Goal: Task Accomplishment & Management: Complete application form

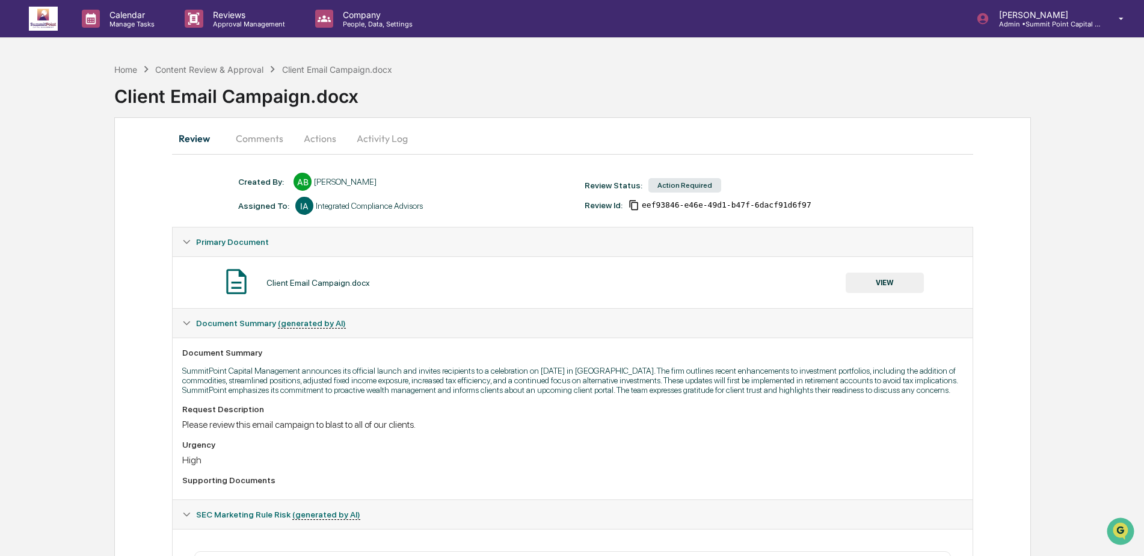
click at [679, 78] on div "Client Email Campaign.docx" at bounding box center [629, 91] width 1030 height 31
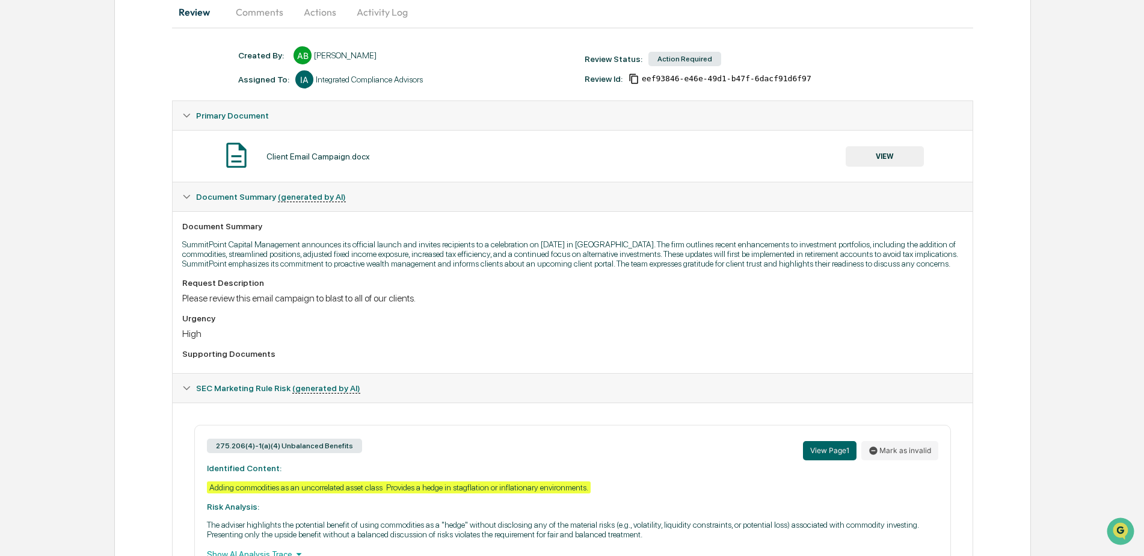
scroll to position [180, 0]
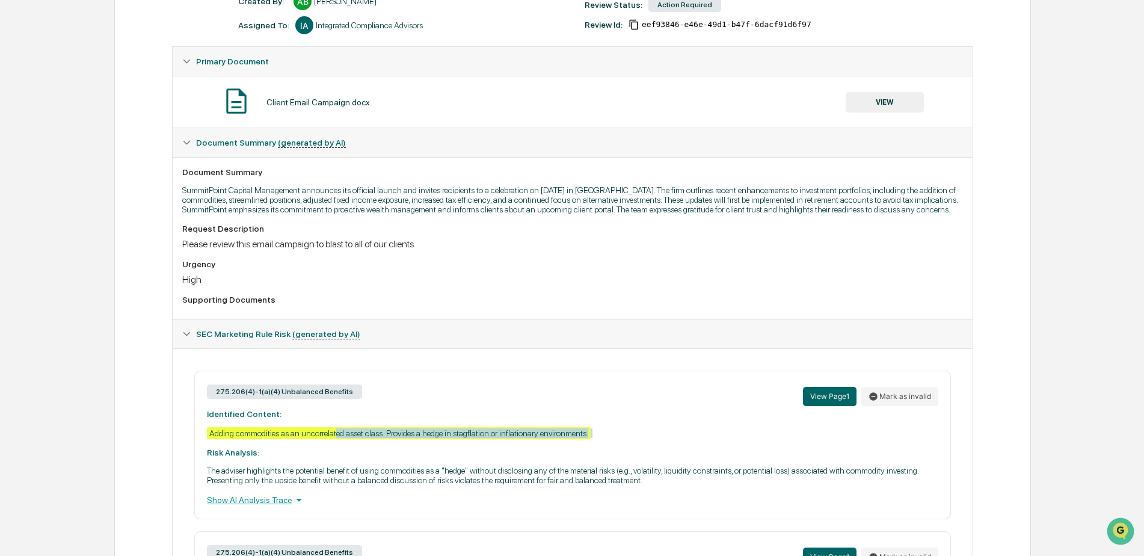
drag, startPoint x: 336, startPoint y: 440, endPoint x: 605, endPoint y: 454, distance: 268.7
click at [605, 454] on div "275.206(4)-1(a)(4) Unbalanced Benefits View Page 1 Mark as invalid Identified C…" at bounding box center [572, 445] width 756 height 149
drag, startPoint x: 605, startPoint y: 454, endPoint x: 634, endPoint y: 448, distance: 29.6
click at [634, 448] on div "275.206(4)-1(a)(4) Unbalanced Benefits View Page 1 Mark as invalid Identified C…" at bounding box center [572, 445] width 756 height 149
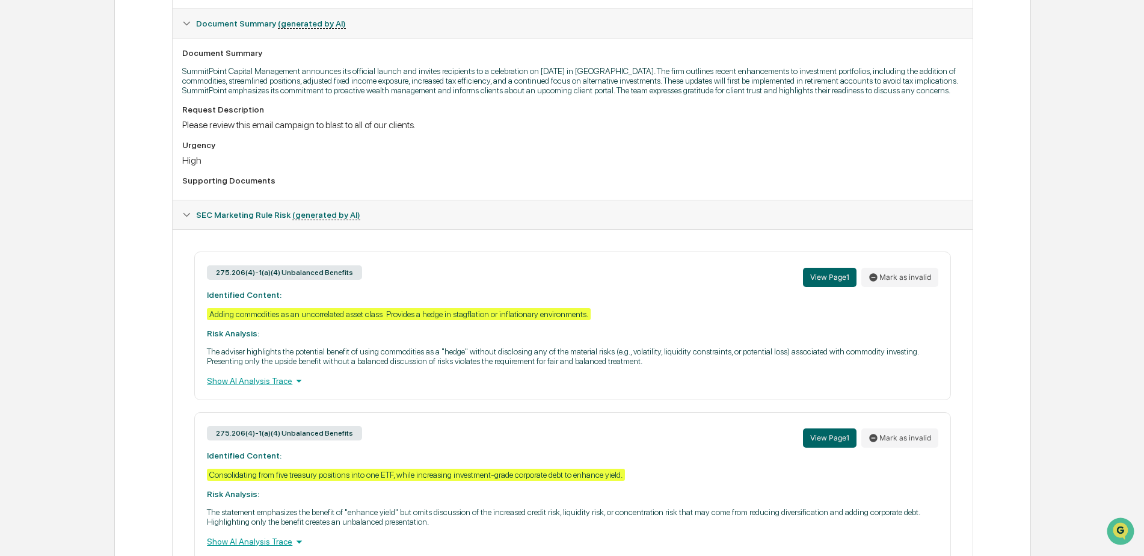
scroll to position [301, 0]
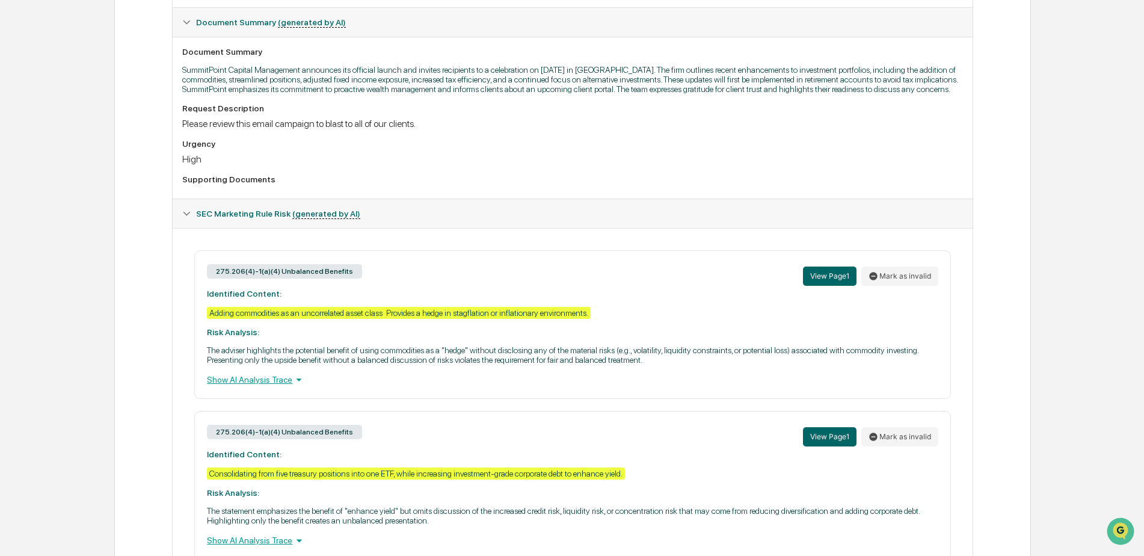
click at [295, 386] on icon at bounding box center [298, 379] width 13 height 13
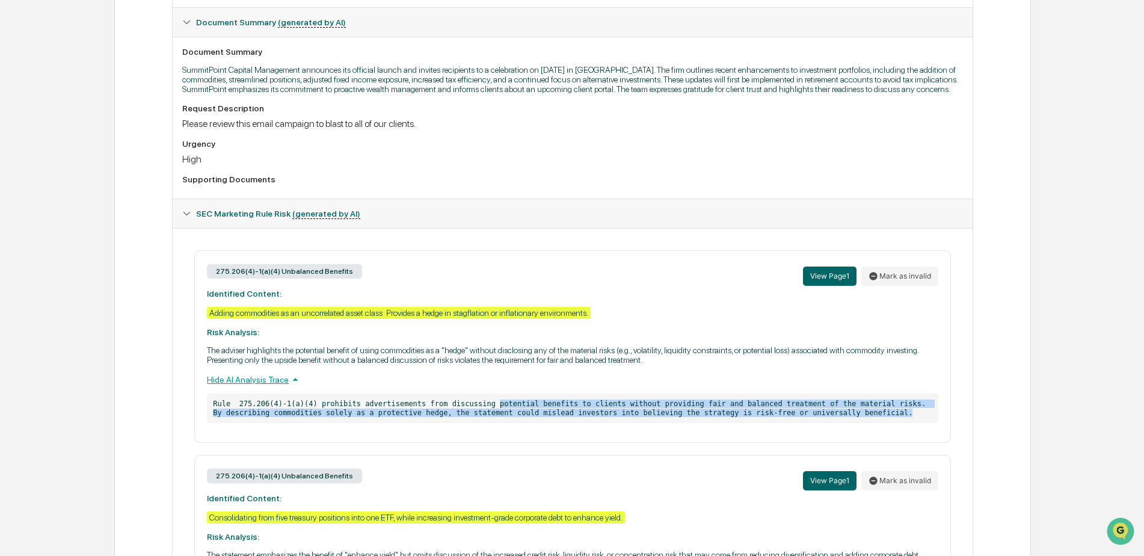
drag, startPoint x: 474, startPoint y: 407, endPoint x: 875, endPoint y: 418, distance: 401.5
click at [875, 418] on p "Rule 275.206(4)-1(a)(4) prohibits advertisements from discussing potential bene…" at bounding box center [572, 407] width 731 height 29
drag, startPoint x: 875, startPoint y: 418, endPoint x: 796, endPoint y: 427, distance: 79.9
click at [796, 423] on p "Rule 275.206(4)-1(a)(4) prohibits advertisements from discussing potential bene…" at bounding box center [572, 407] width 731 height 29
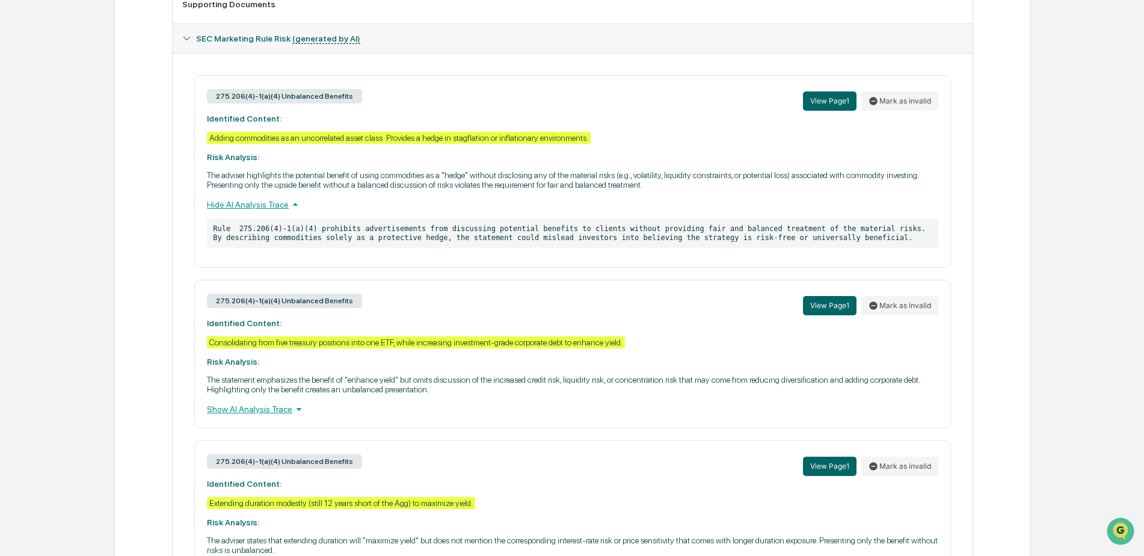
scroll to position [481, 0]
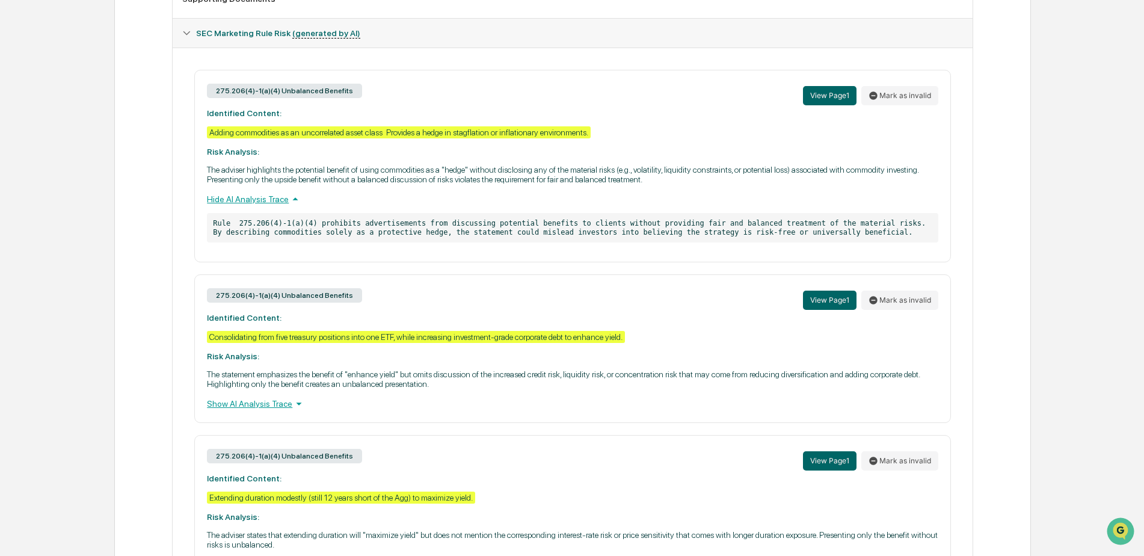
click at [277, 410] on div "Show AI Analysis Trace" at bounding box center [572, 403] width 731 height 13
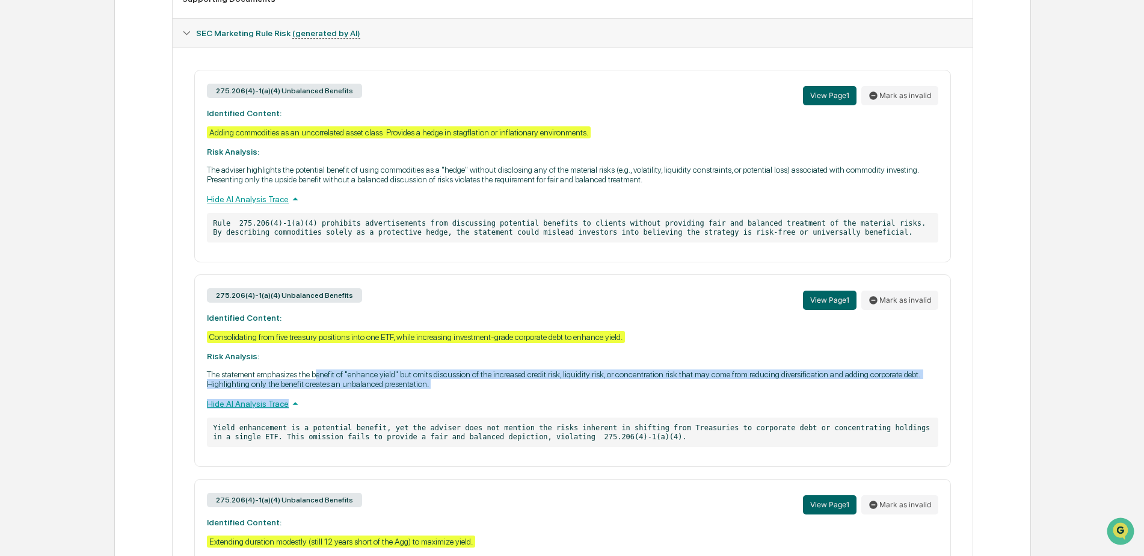
drag, startPoint x: 318, startPoint y: 382, endPoint x: 577, endPoint y: 410, distance: 260.8
click at [577, 410] on div "275.206(4)-1(a)(4) Unbalanced Benefits View Page 1 Mark as invalid Identified C…" at bounding box center [572, 370] width 756 height 193
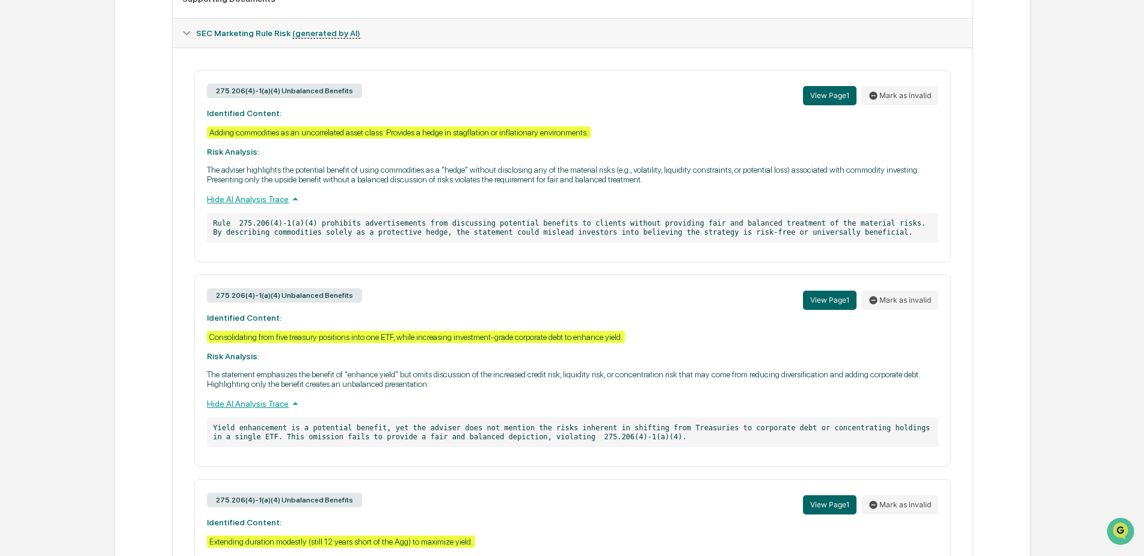
drag, startPoint x: 577, startPoint y: 410, endPoint x: 538, endPoint y: 439, distance: 48.1
click at [539, 439] on p "Yield enhancement is a potential benefit, yet the adviser does not mention the …" at bounding box center [572, 432] width 731 height 29
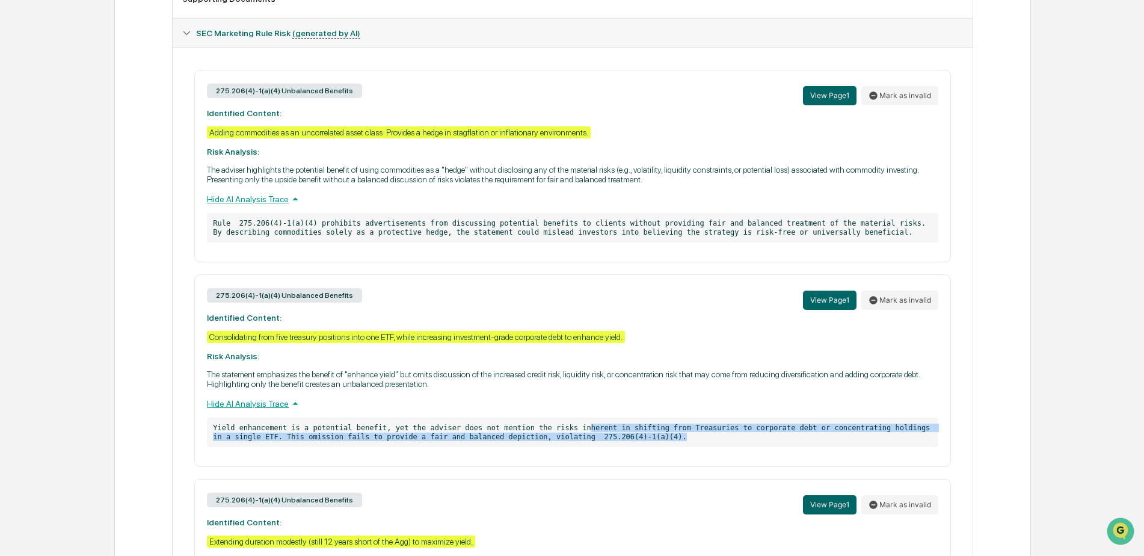
drag, startPoint x: 572, startPoint y: 434, endPoint x: 622, endPoint y: 443, distance: 50.2
click at [622, 443] on p "Yield enhancement is a potential benefit, yet the adviser does not mention the …" at bounding box center [572, 432] width 731 height 29
drag, startPoint x: 622, startPoint y: 443, endPoint x: 604, endPoint y: 454, distance: 20.5
click at [604, 447] on p "Yield enhancement is a potential benefit, yet the adviser does not mention the …" at bounding box center [572, 432] width 731 height 29
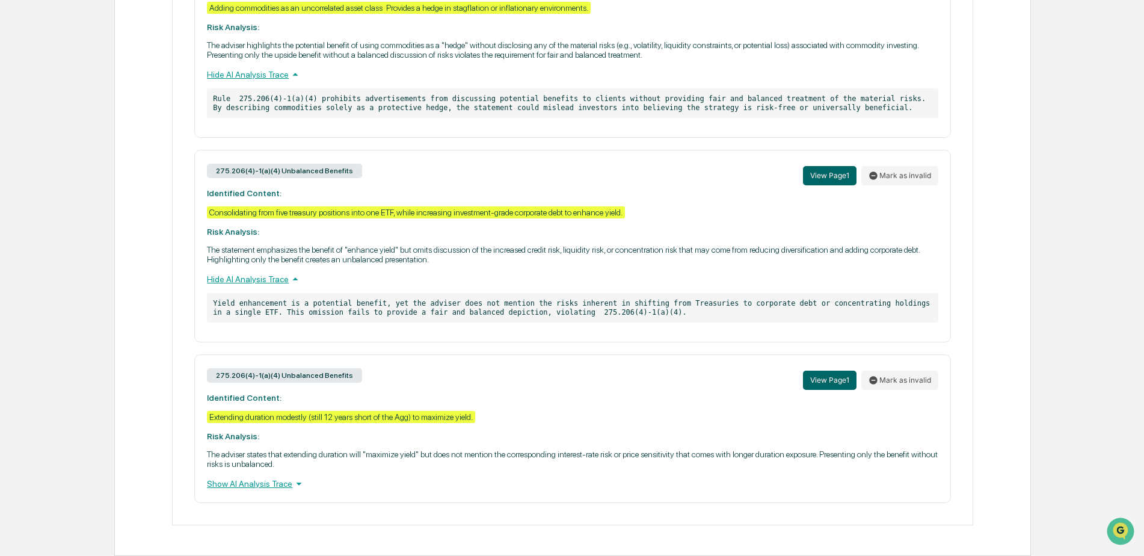
scroll to position [615, 0]
click at [292, 489] on icon at bounding box center [298, 483] width 13 height 13
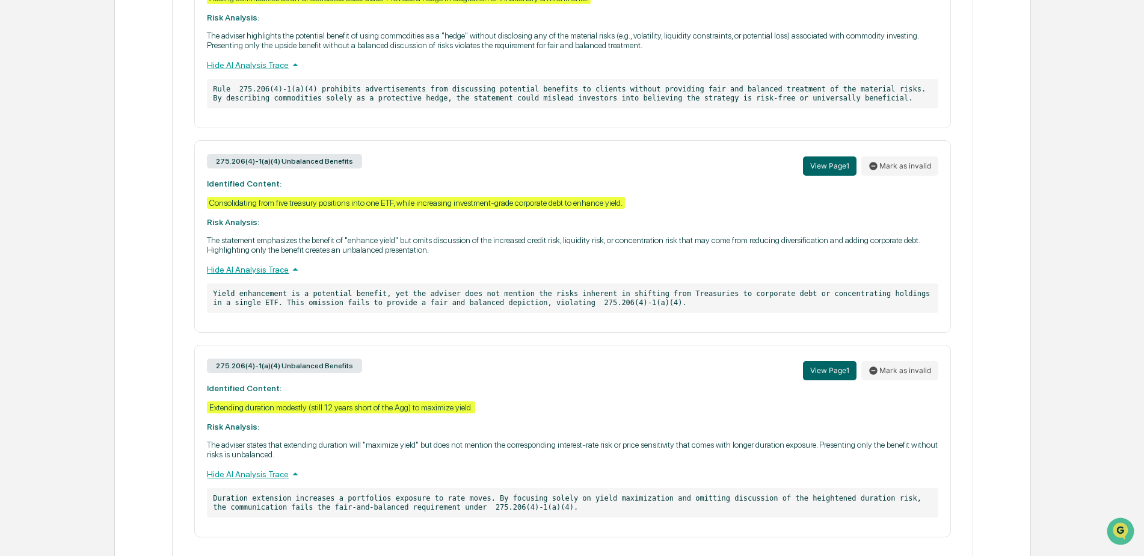
scroll to position [659, 0]
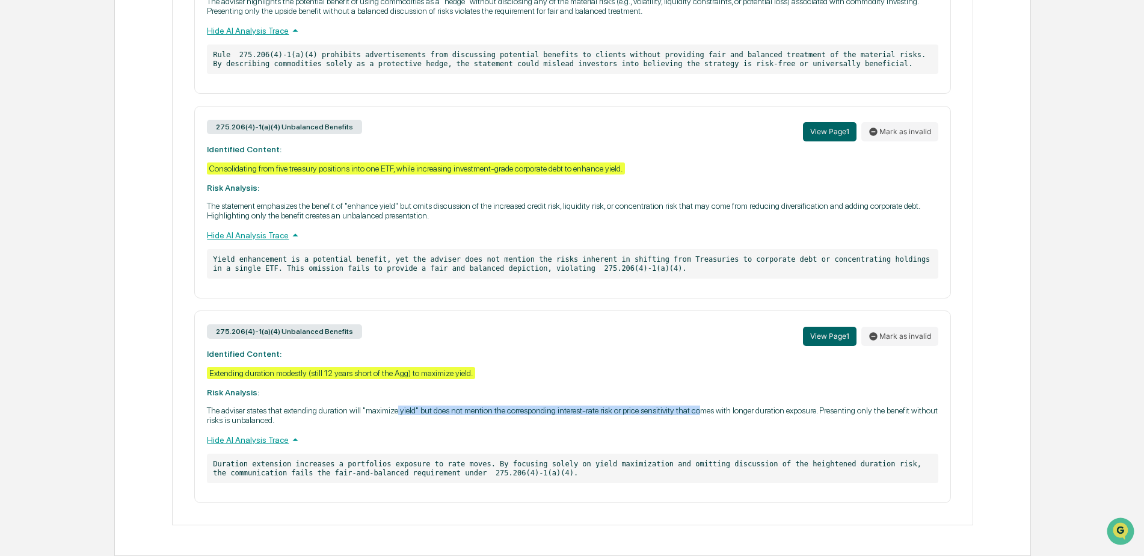
drag, startPoint x: 400, startPoint y: 409, endPoint x: 704, endPoint y: 415, distance: 303.9
click at [704, 415] on p "The adviser states that extending duration will "maximize yield" but does not m…" at bounding box center [572, 415] width 731 height 19
drag, startPoint x: 704, startPoint y: 415, endPoint x: 612, endPoint y: 481, distance: 113.2
click at [612, 481] on p "Duration extension increases a portfolios exposure to rate moves. By focusing s…" at bounding box center [572, 468] width 731 height 29
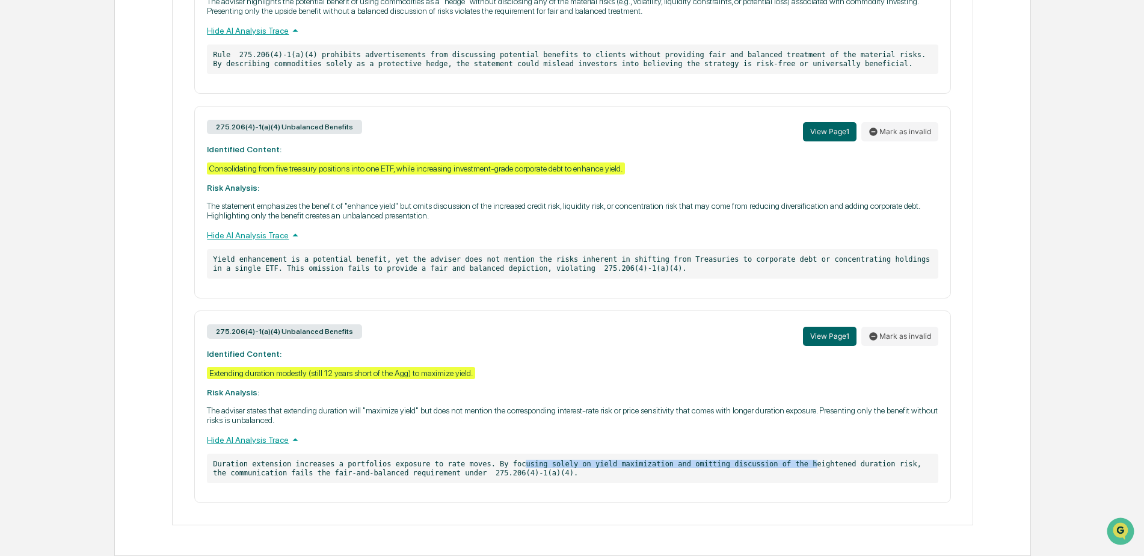
drag, startPoint x: 501, startPoint y: 468, endPoint x: 767, endPoint y: 466, distance: 265.9
click at [767, 466] on p "Duration extension increases a portfolios exposure to rate moves. By focusing s…" at bounding box center [572, 468] width 731 height 29
drag, startPoint x: 767, startPoint y: 466, endPoint x: 725, endPoint y: 487, distance: 46.3
click at [725, 487] on div "275.206(4)-1(a)(4) Unbalanced Benefits View Page 1 Mark as invalid Identified C…" at bounding box center [572, 406] width 756 height 193
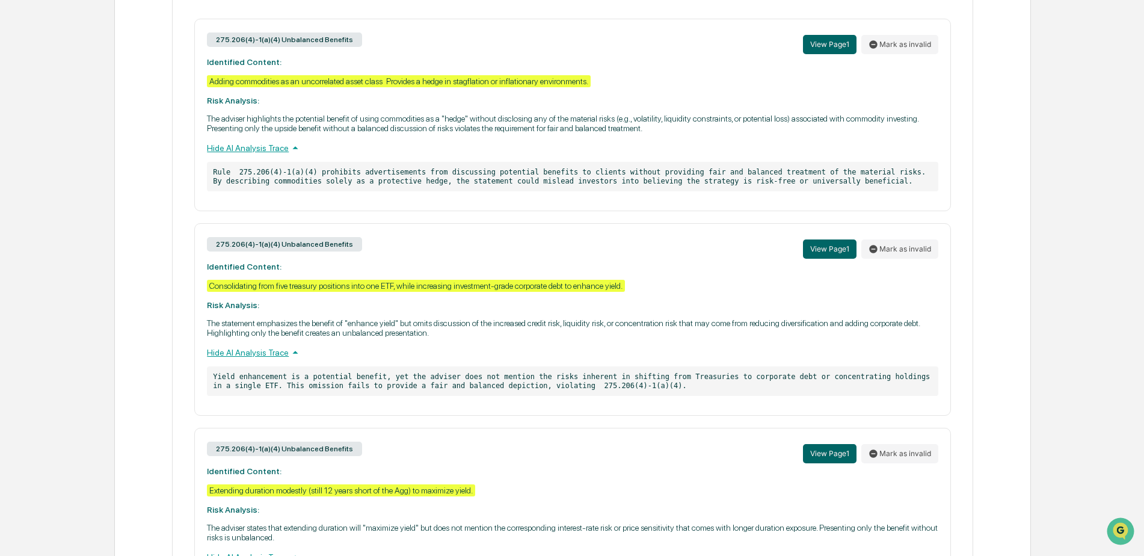
scroll to position [419, 0]
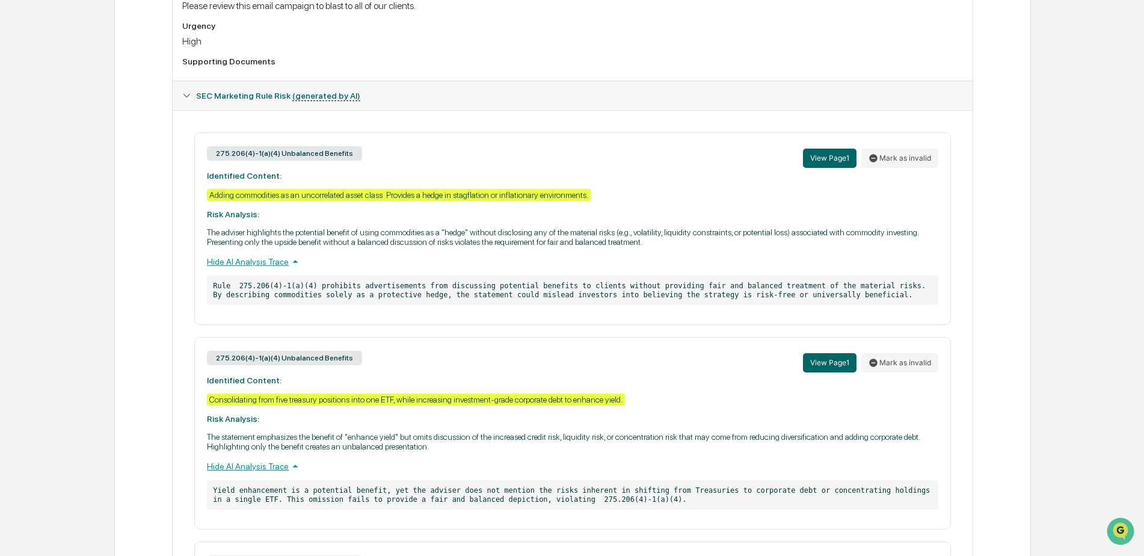
click at [365, 200] on div "Adding commodities as an uncorrelated asset class Provides a hedge in stagflati…" at bounding box center [399, 195] width 384 height 12
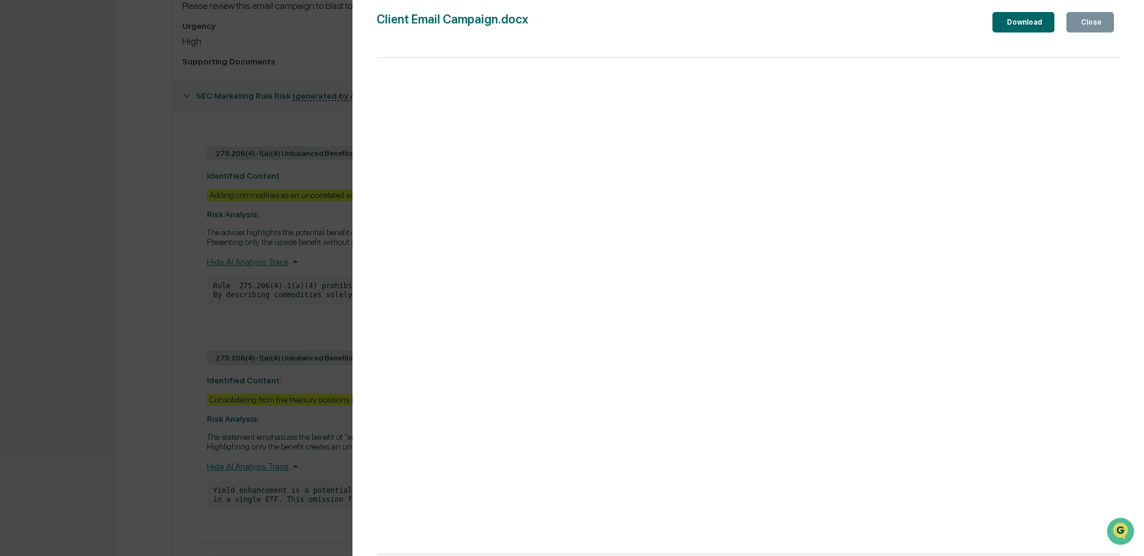
click at [1082, 24] on div "Close" at bounding box center [1090, 22] width 23 height 8
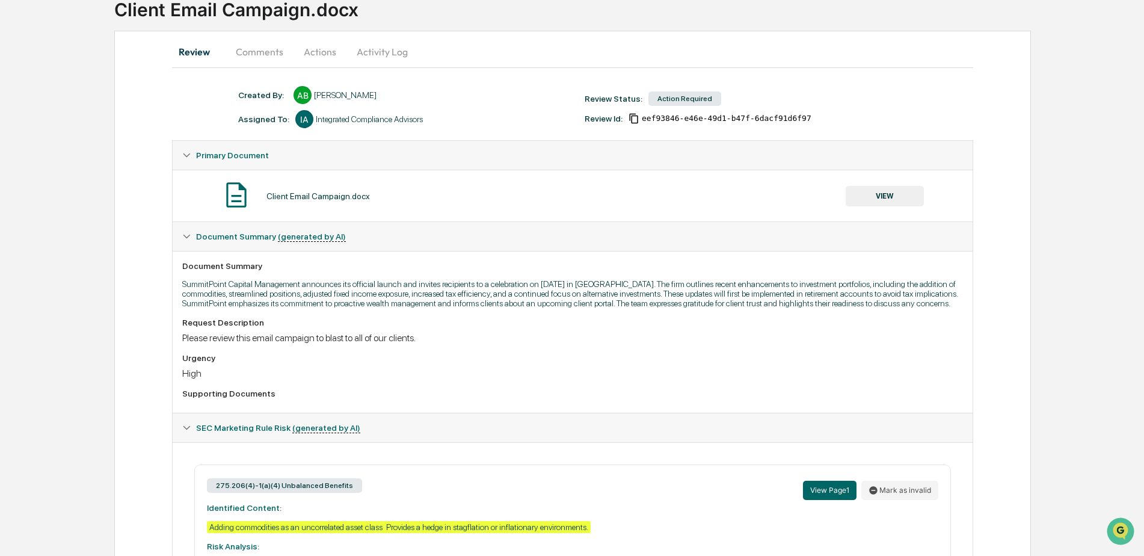
scroll to position [0, 0]
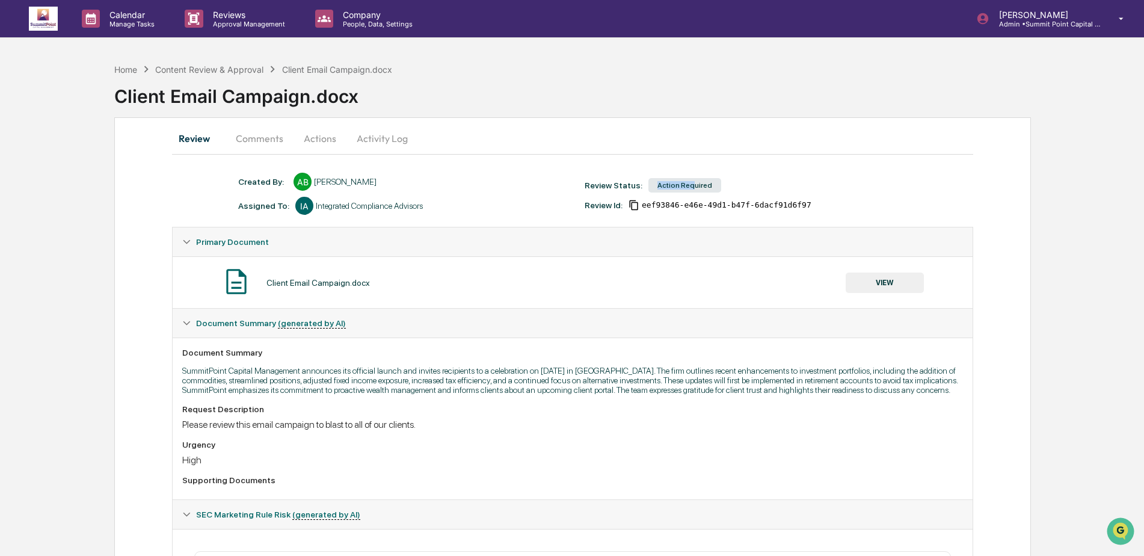
drag, startPoint x: 686, startPoint y: 184, endPoint x: 646, endPoint y: 187, distance: 39.9
click at [649, 187] on div "Action Required" at bounding box center [685, 185] width 73 height 14
click at [535, 181] on div "Created By: ‎ ‎ AB [PERSON_NAME]" at bounding box center [405, 182] width 347 height 18
click at [269, 135] on button "Comments" at bounding box center [259, 138] width 67 height 29
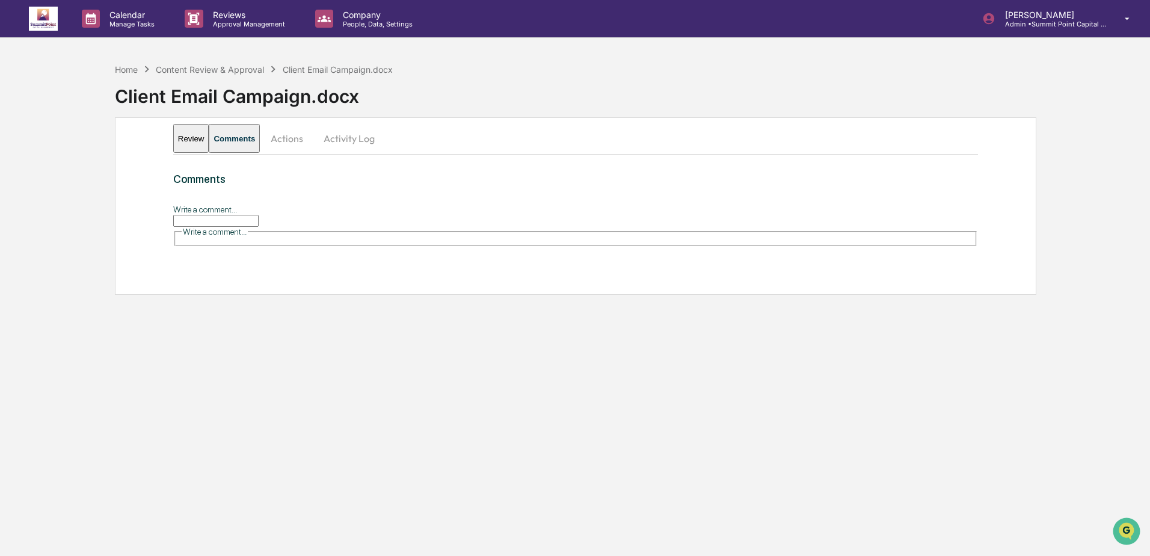
click at [303, 137] on button "Actions" at bounding box center [287, 138] width 54 height 29
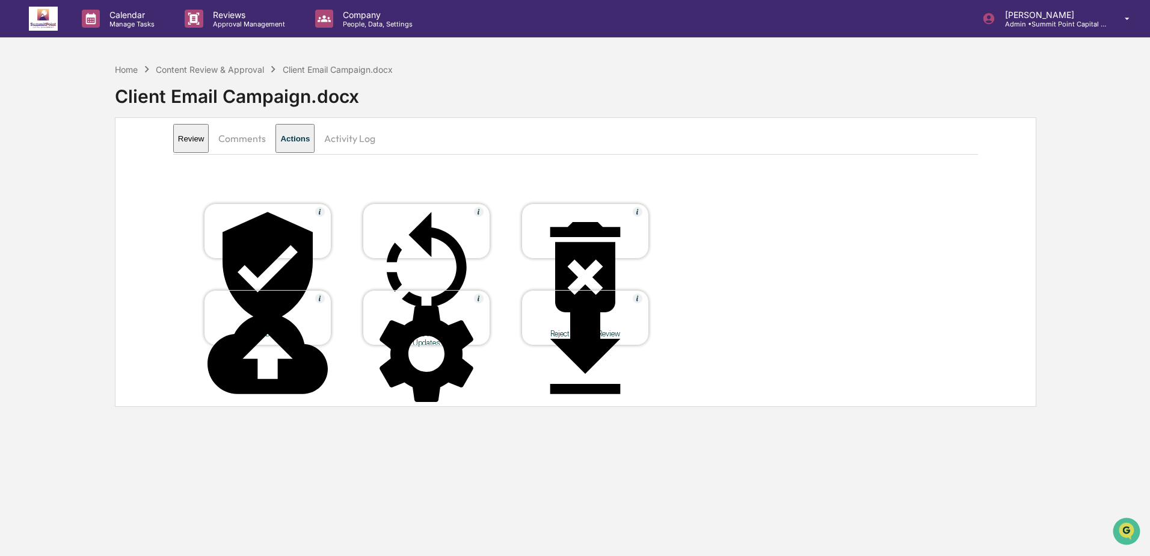
click at [380, 138] on button "Activity Log" at bounding box center [350, 138] width 70 height 29
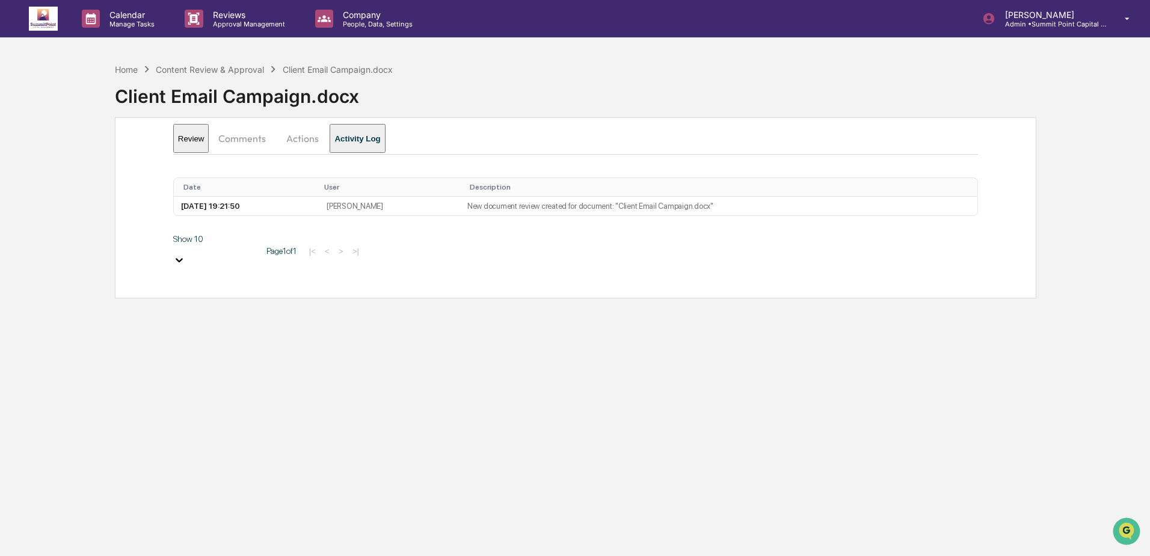
click at [310, 145] on button "Actions" at bounding box center [303, 138] width 54 height 29
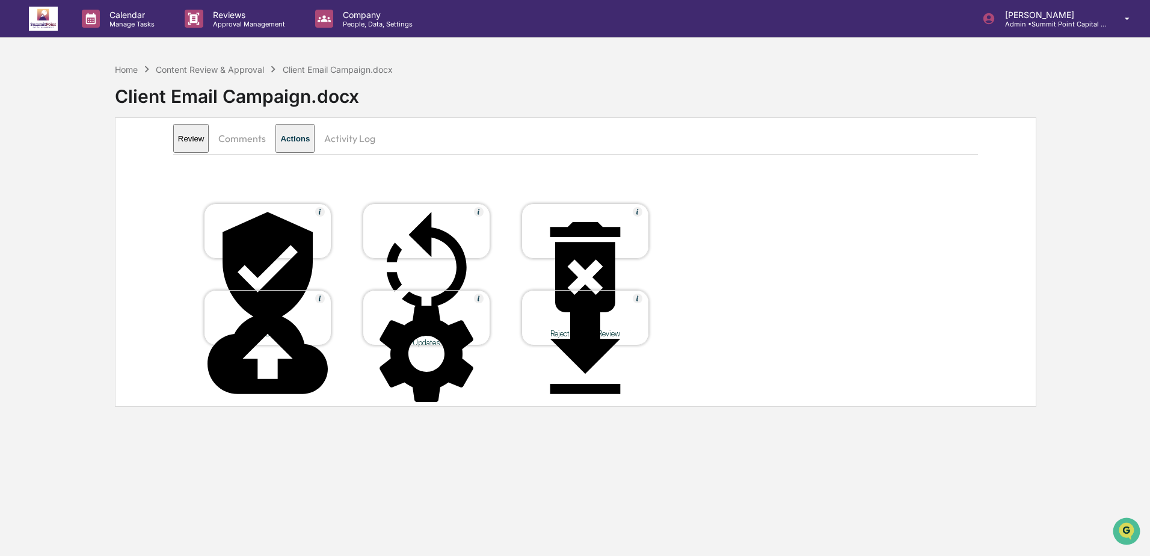
click at [272, 145] on button "Comments" at bounding box center [242, 138] width 67 height 29
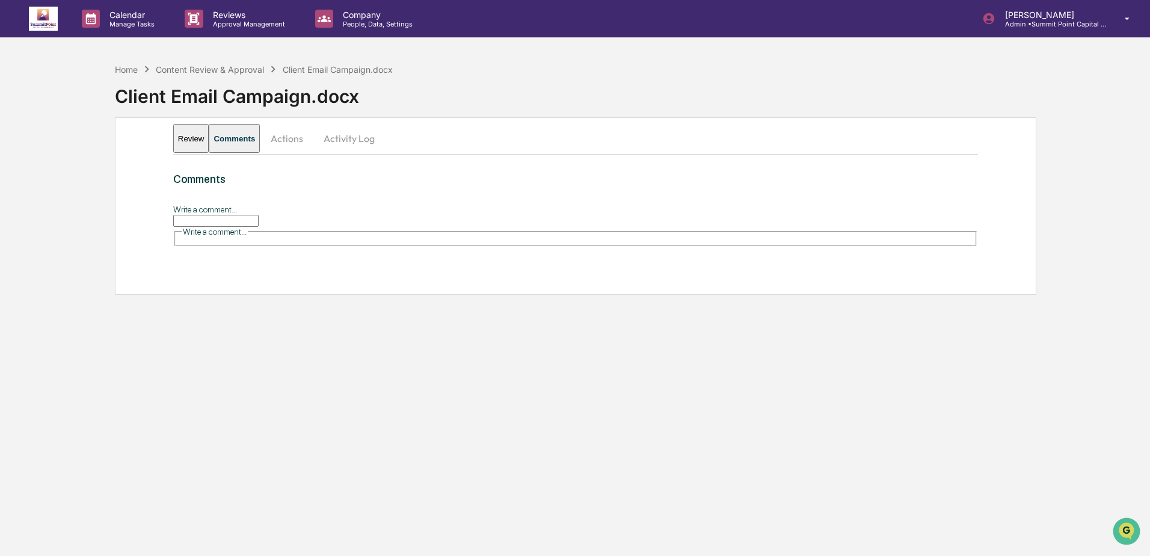
click at [192, 141] on button "Review" at bounding box center [191, 138] width 36 height 29
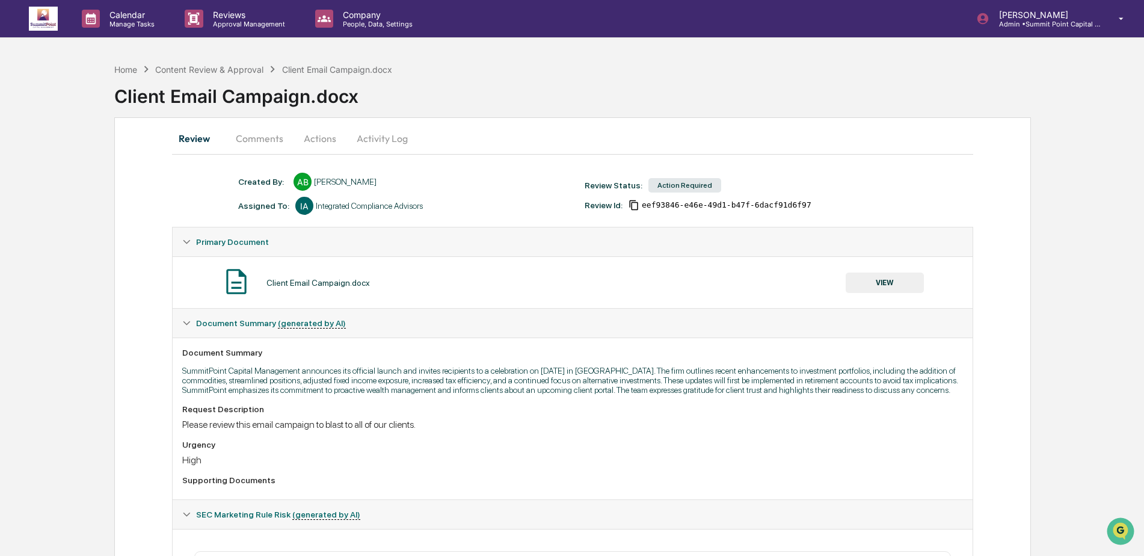
click at [576, 75] on div "Home Content Review & Approval Client Email Campaign.docx Client Email Campaign…" at bounding box center [629, 87] width 1030 height 49
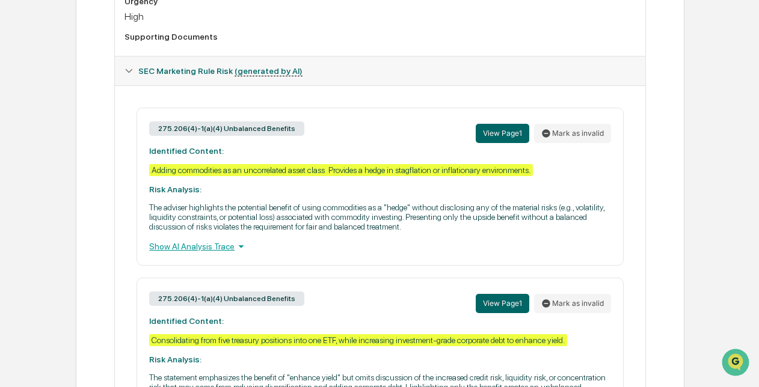
scroll to position [481, 0]
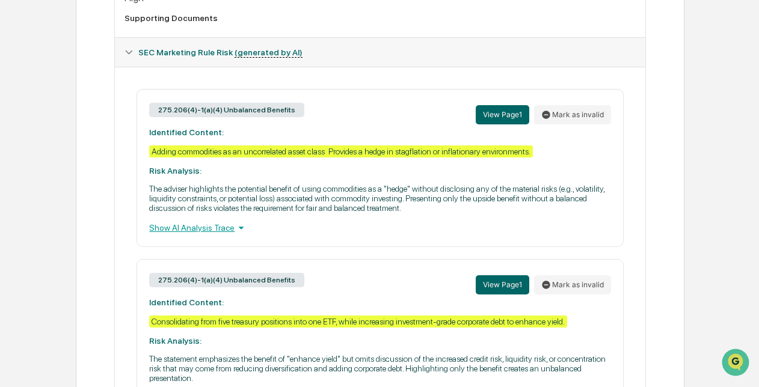
click at [219, 235] on div "Show AI Analysis Trace" at bounding box center [379, 227] width 461 height 13
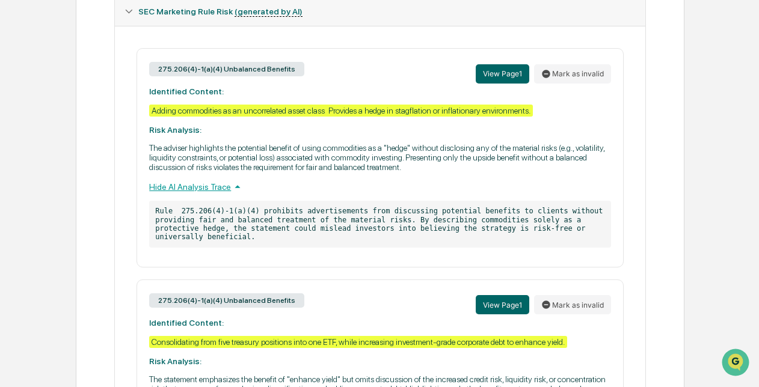
scroll to position [541, 0]
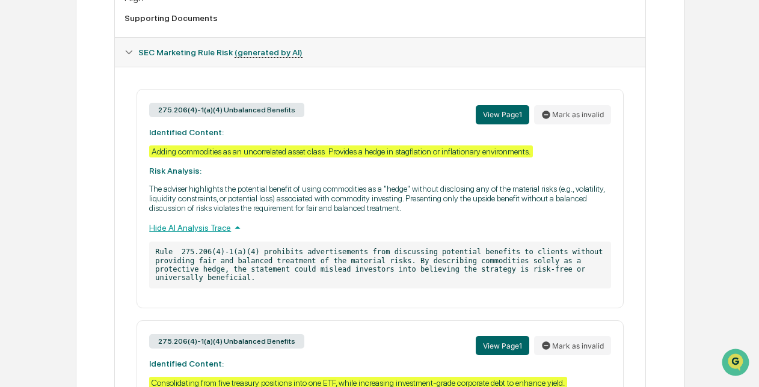
click at [226, 232] on div "Hide AI Analysis Trace" at bounding box center [379, 227] width 461 height 13
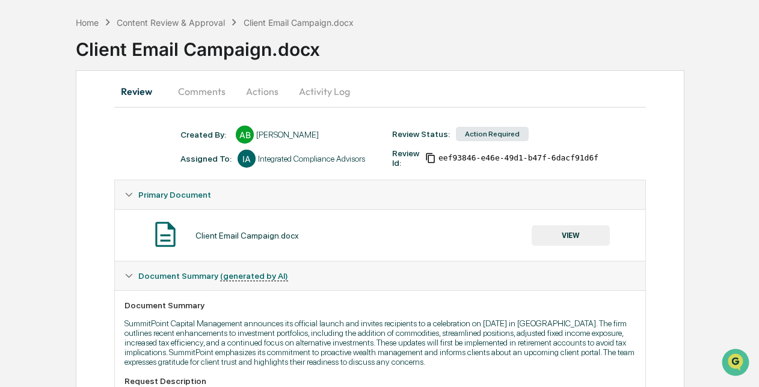
scroll to position [0, 0]
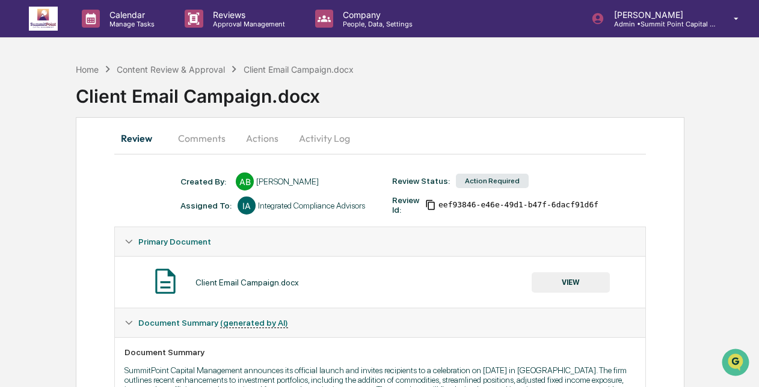
click at [200, 137] on button "Comments" at bounding box center [201, 138] width 67 height 29
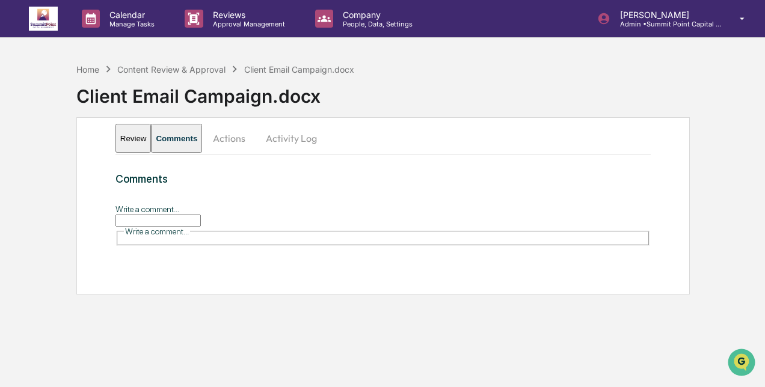
click at [200, 227] on input "Write a comment..." at bounding box center [158, 221] width 85 height 12
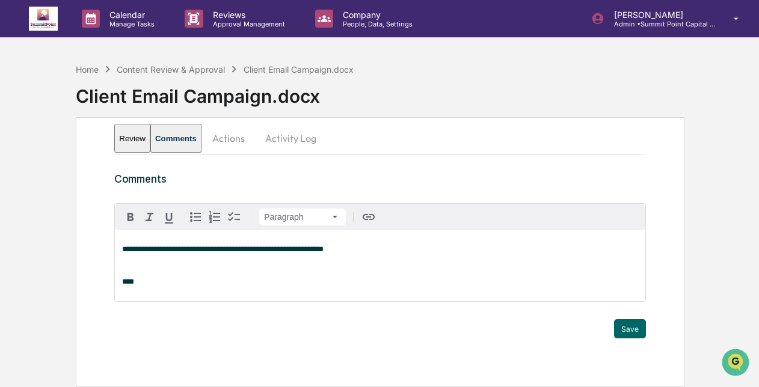
click at [210, 286] on p "****" at bounding box center [380, 282] width 516 height 8
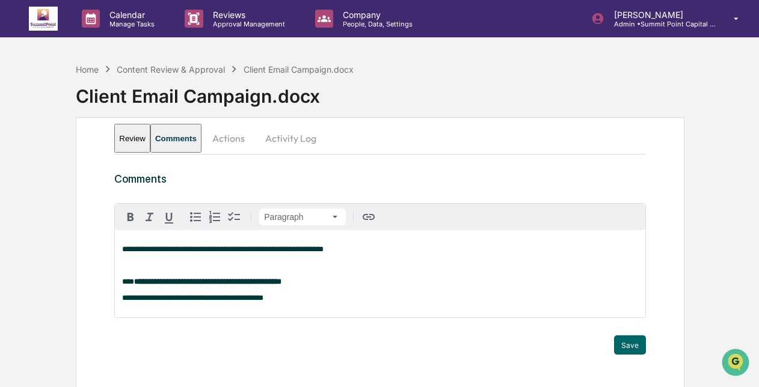
scroll to position [20, 0]
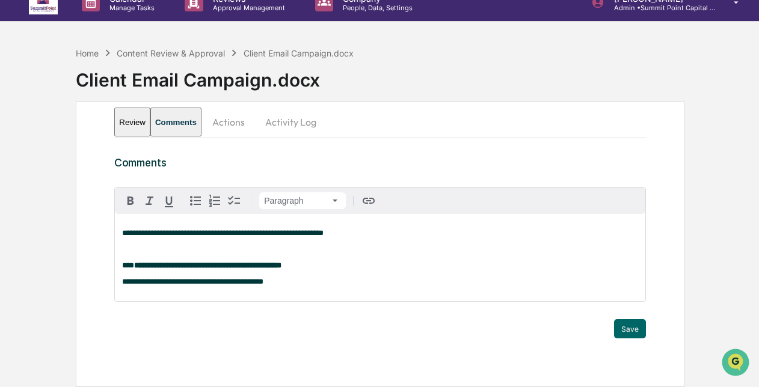
click at [279, 286] on p "**********" at bounding box center [380, 282] width 516 height 8
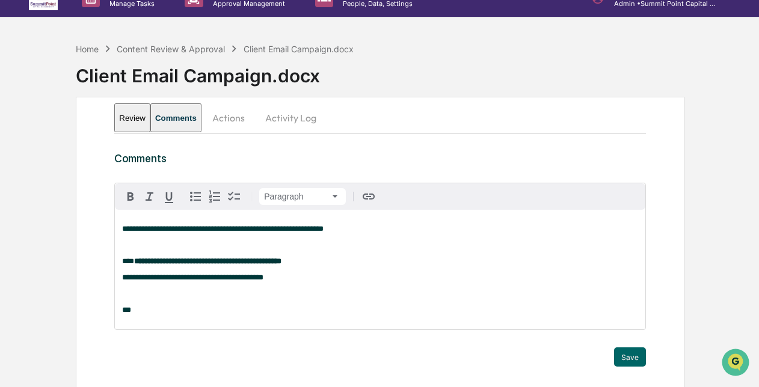
click at [159, 307] on div "**********" at bounding box center [380, 270] width 530 height 120
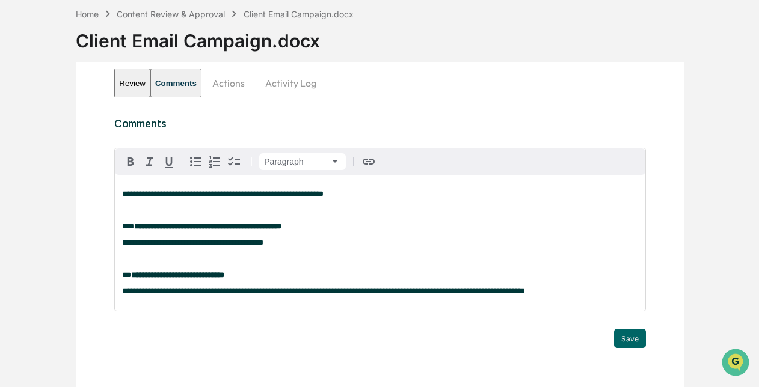
scroll to position [73, 0]
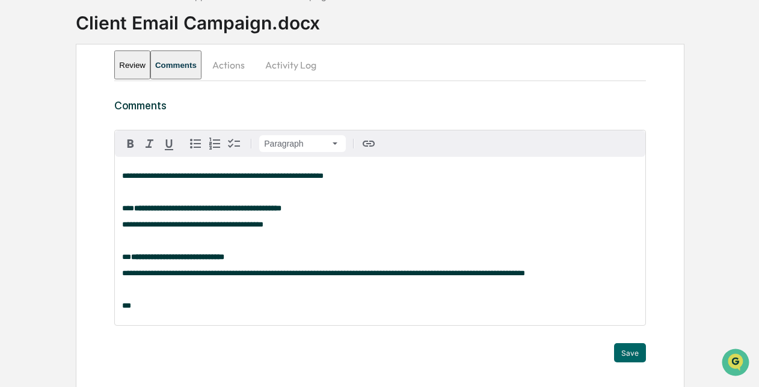
click at [179, 310] on p "**" at bounding box center [380, 306] width 516 height 8
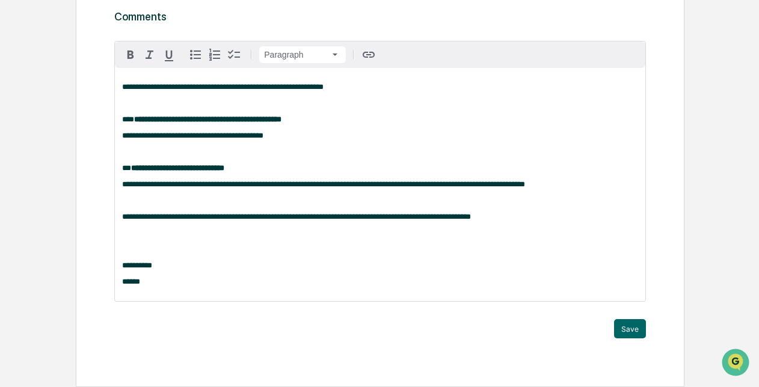
scroll to position [178, 0]
click at [631, 342] on div "**********" at bounding box center [379, 195] width 531 height 371
click at [629, 333] on button "Save" at bounding box center [630, 328] width 32 height 19
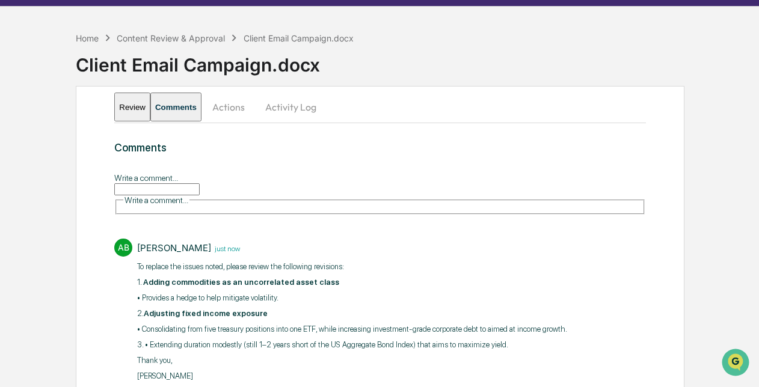
scroll to position [0, 0]
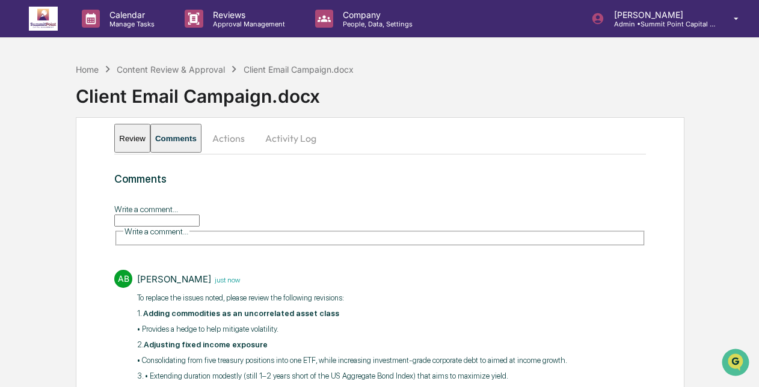
click at [256, 135] on button "Actions" at bounding box center [229, 138] width 54 height 29
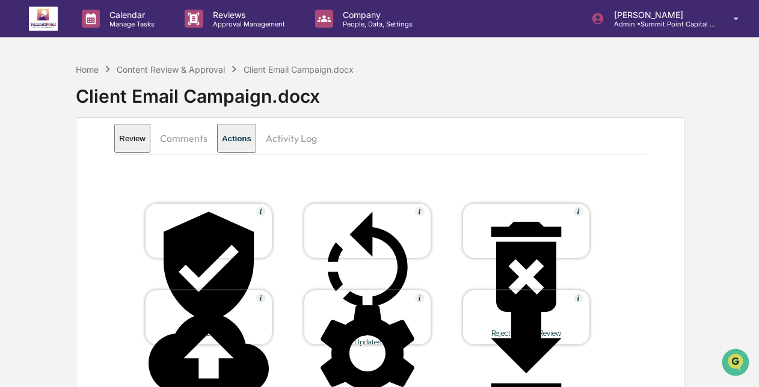
click at [662, 262] on div "Review Comments Actions Activity Log Approve Document Send Back to Requestor fo…" at bounding box center [380, 261] width 609 height 289
click at [211, 150] on button "Comments" at bounding box center [183, 138] width 67 height 29
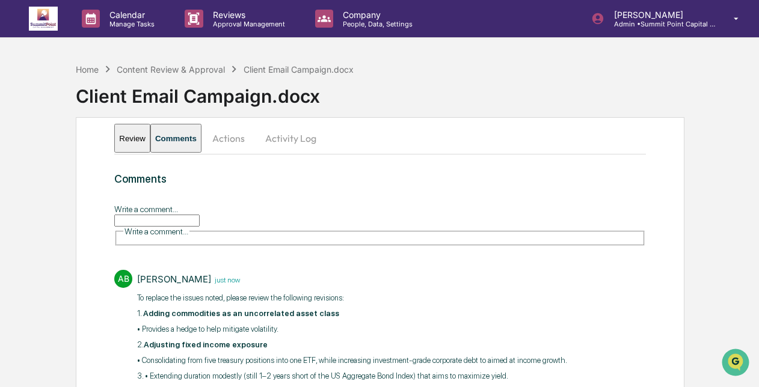
click at [138, 144] on button "Review" at bounding box center [132, 138] width 36 height 29
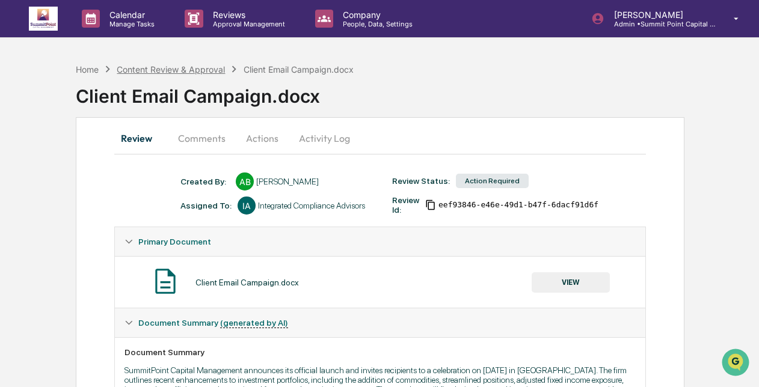
click at [158, 65] on div "Content Review & Approval" at bounding box center [171, 69] width 108 height 10
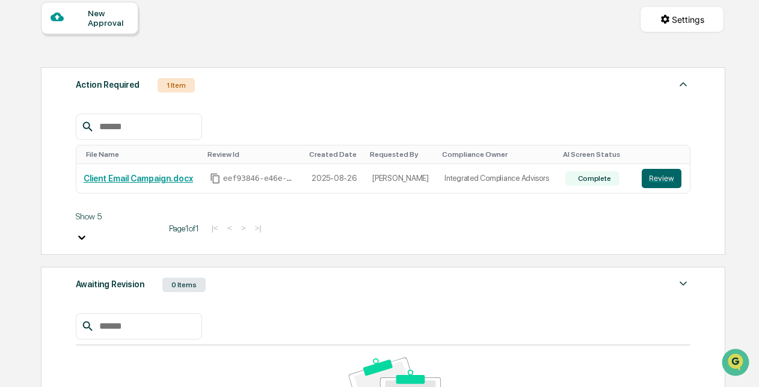
scroll to position [120, 0]
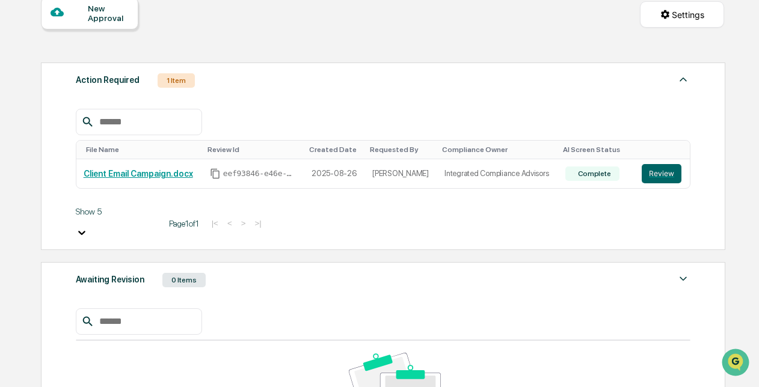
drag, startPoint x: 556, startPoint y: 172, endPoint x: 548, endPoint y: 199, distance: 28.4
click at [570, 188] on table "File Name Review Id Created Date Requested By Compliance Owner AI Screen Status…" at bounding box center [383, 164] width 615 height 49
click at [548, 199] on div "File Name Review Id Created Date Requested By Compliance Owner AI Screen Status…" at bounding box center [383, 175] width 615 height 132
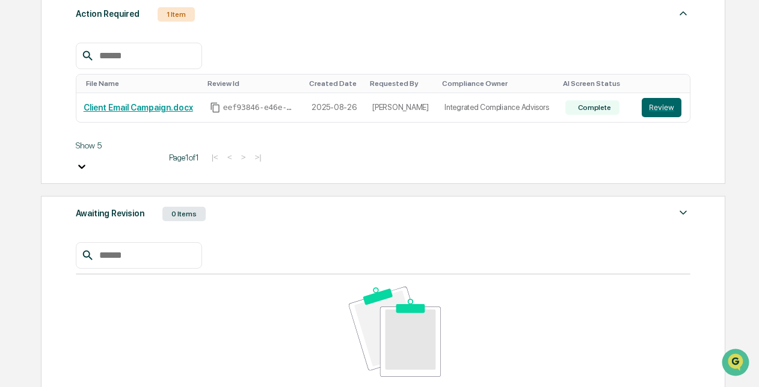
scroll to position [195, 0]
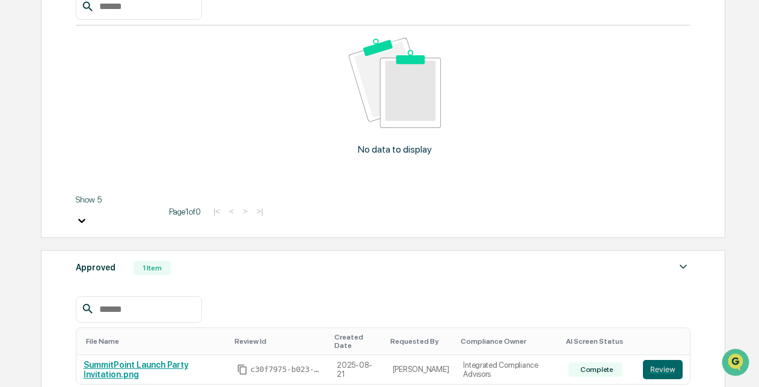
scroll to position [315, 0]
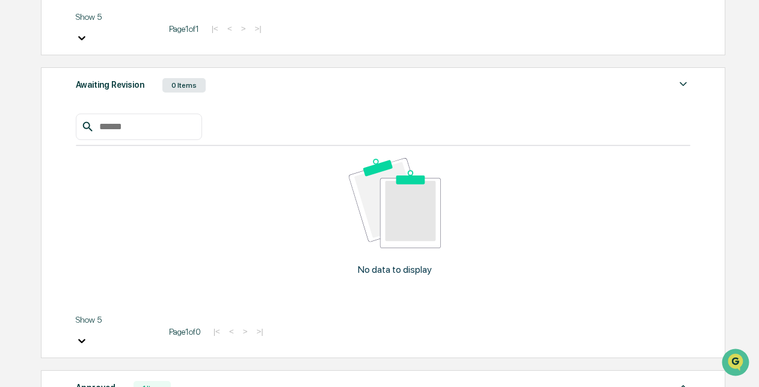
click at [376, 380] on div "Approved 1 Item" at bounding box center [383, 388] width 615 height 17
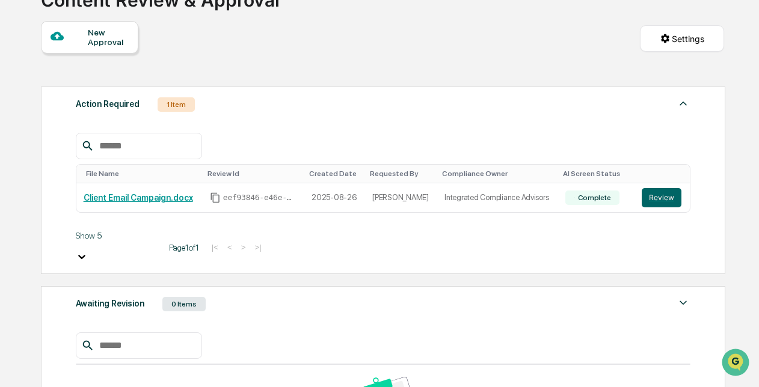
scroll to position [0, 0]
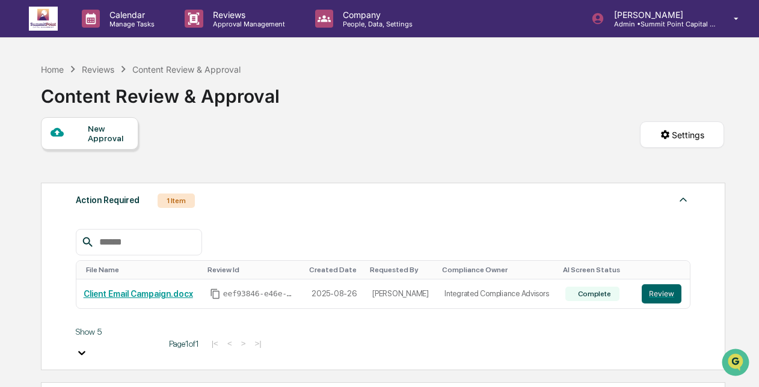
click at [386, 105] on div "Home Reviews Content Review & Approval Content Review & Approval" at bounding box center [382, 87] width 683 height 60
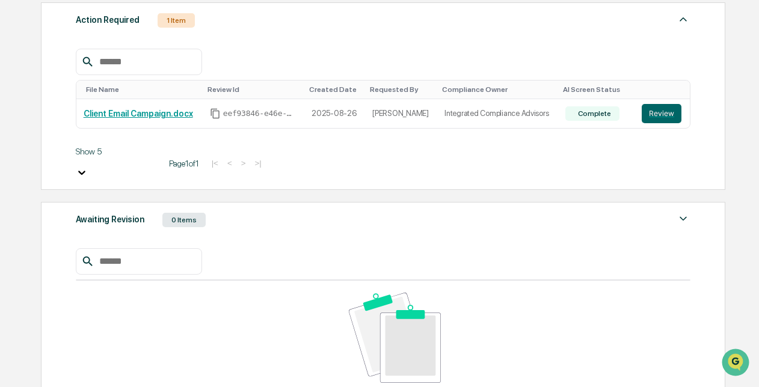
click at [303, 202] on div "Awaiting Revision 0 Items No data to display Show 5 Page 1 of 0 |< < > >|" at bounding box center [383, 347] width 685 height 291
click at [298, 212] on div "Awaiting Revision 0 Items" at bounding box center [383, 220] width 615 height 17
click at [284, 212] on div "Awaiting Revision 0 Items" at bounding box center [383, 220] width 615 height 17
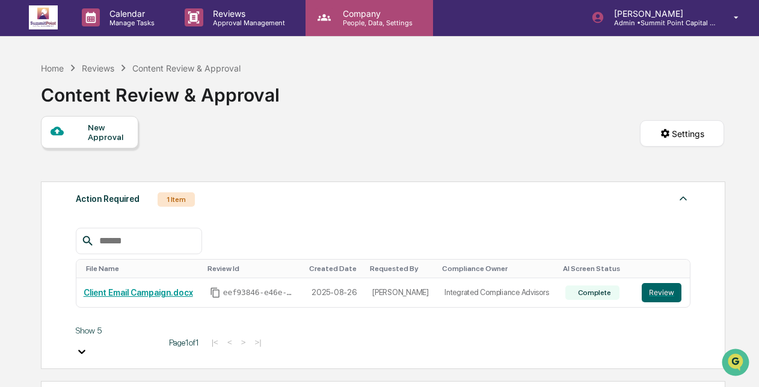
scroll to position [0, 0]
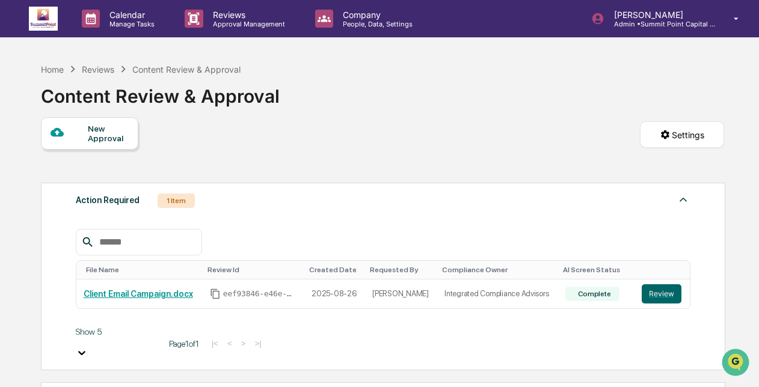
click at [89, 133] on div "New Approval" at bounding box center [108, 133] width 40 height 19
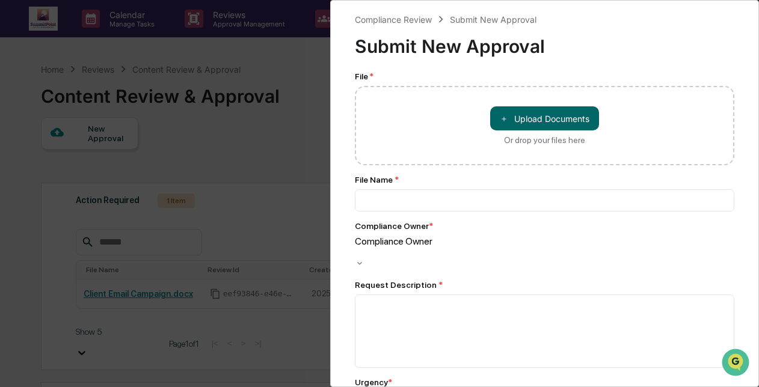
click at [588, 137] on div "＋ Upload Documents Or drop your files here" at bounding box center [544, 125] width 109 height 39
click at [0, 0] on input "＋ Upload Documents Or drop your files here" at bounding box center [0, 0] width 0 height 0
type input "**********"
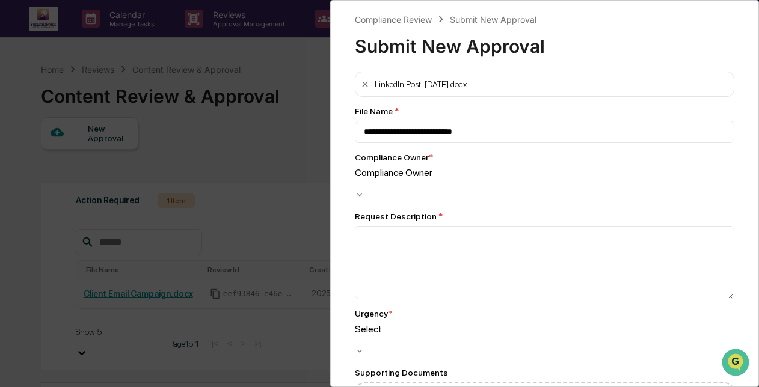
click at [432, 179] on div at bounding box center [545, 184] width 380 height 11
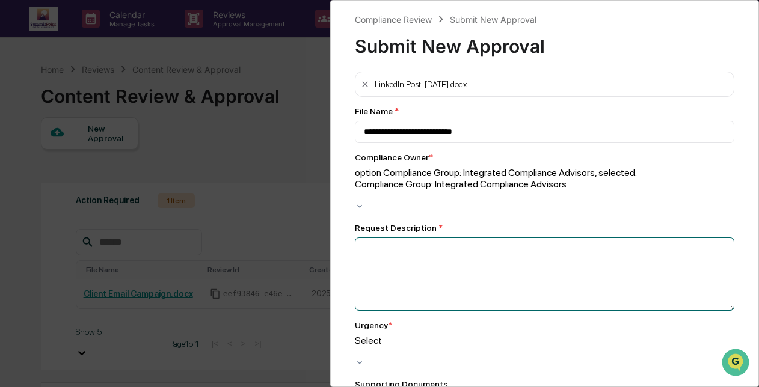
click at [406, 238] on textarea at bounding box center [545, 274] width 380 height 73
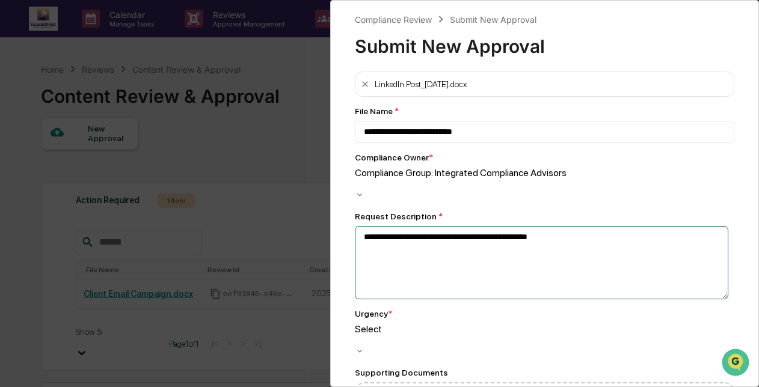
type textarea "**********"
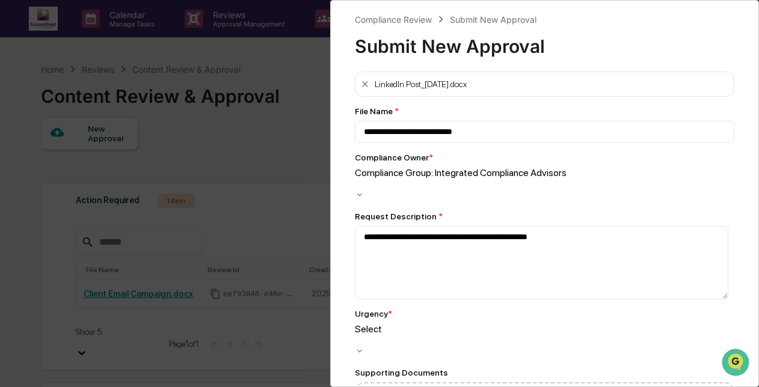
click at [396, 190] on div at bounding box center [545, 184] width 380 height 11
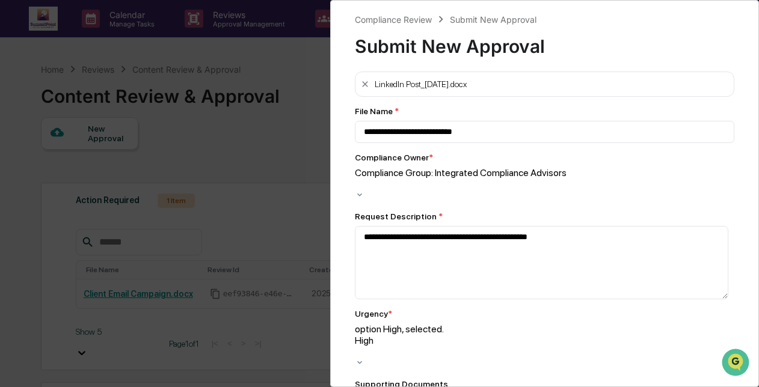
scroll to position [111, 0]
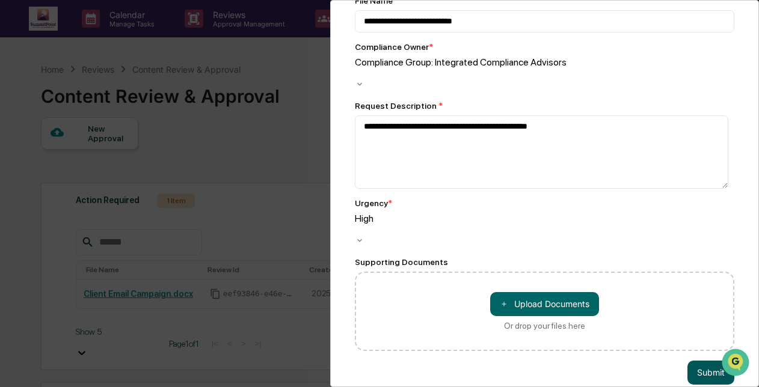
click at [699, 361] on button "Submit" at bounding box center [711, 373] width 47 height 24
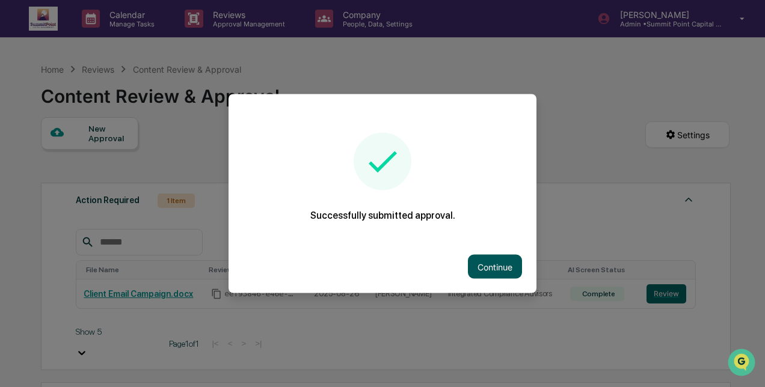
click at [501, 266] on button "Continue" at bounding box center [495, 267] width 54 height 24
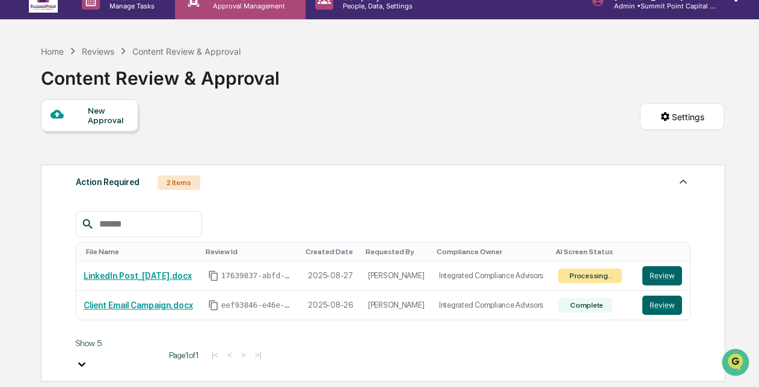
scroll to position [0, 0]
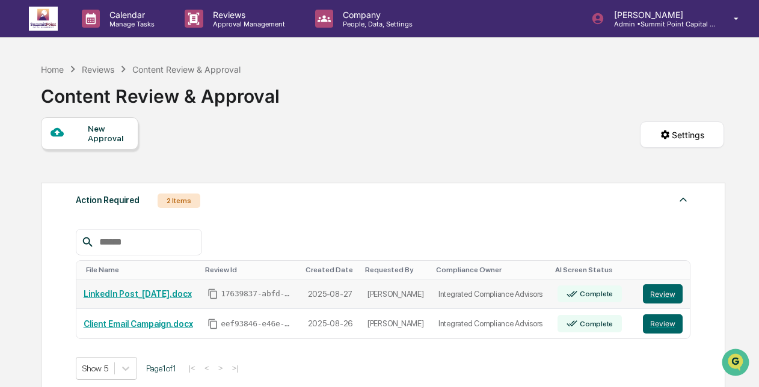
click at [586, 300] on div "Complete" at bounding box center [590, 294] width 64 height 17
click at [184, 297] on link "LinkedIn Post_[DATE].docx" at bounding box center [138, 294] width 108 height 10
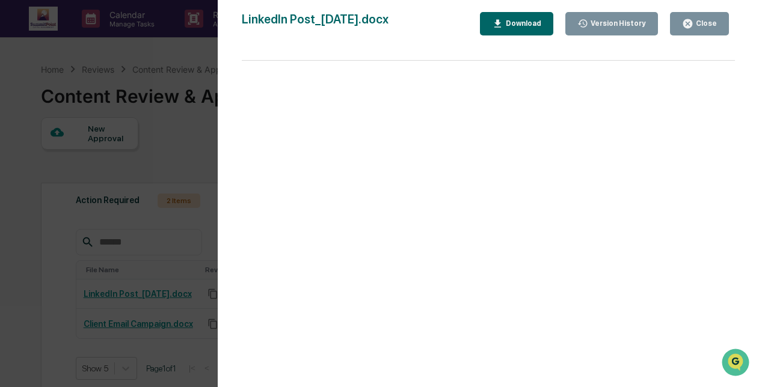
click at [687, 32] on button "Close" at bounding box center [699, 23] width 59 height 23
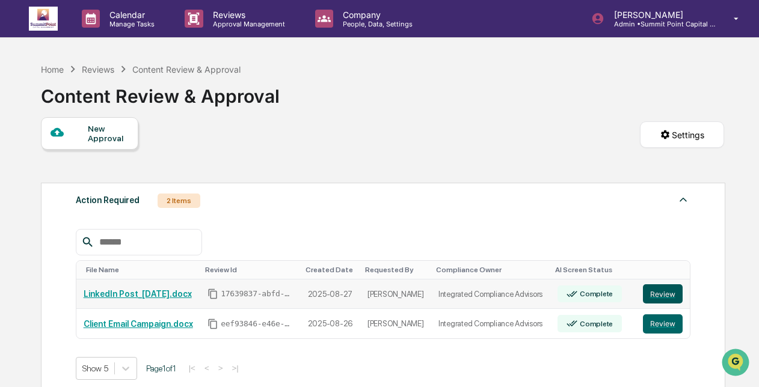
click at [643, 293] on td "Review" at bounding box center [663, 295] width 54 height 30
click at [652, 295] on button "Review" at bounding box center [663, 294] width 40 height 19
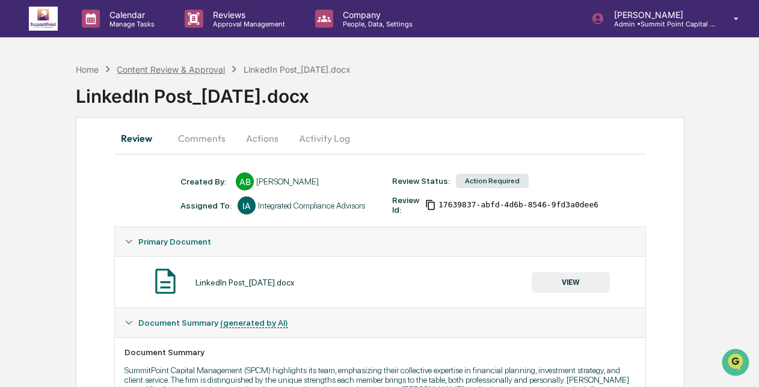
click at [132, 65] on div "Content Review & Approval" at bounding box center [171, 69] width 108 height 10
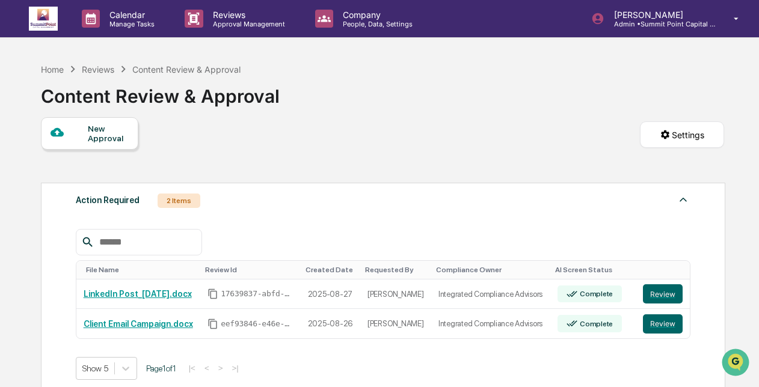
click at [335, 82] on div "Home Reviews Content Review & Approval Content Review & Approval" at bounding box center [382, 87] width 683 height 60
click at [121, 70] on icon at bounding box center [123, 69] width 13 height 13
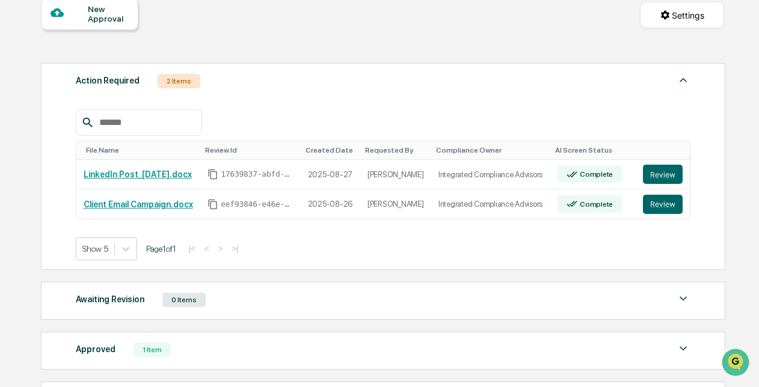
scroll to position [120, 0]
click at [158, 205] on link "Client Email Campaign.docx" at bounding box center [139, 204] width 110 height 10
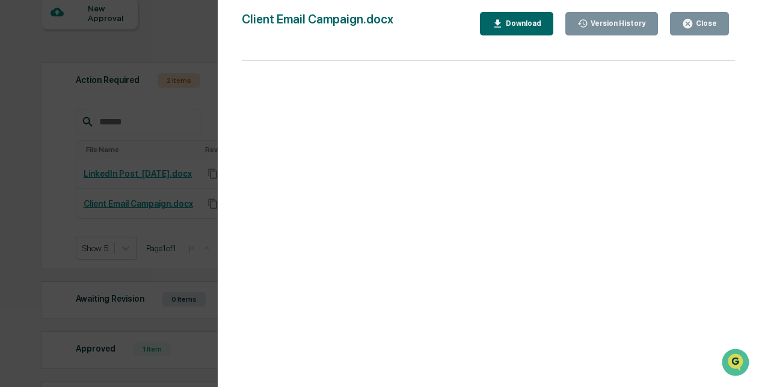
click at [710, 26] on div "Close" at bounding box center [705, 23] width 23 height 8
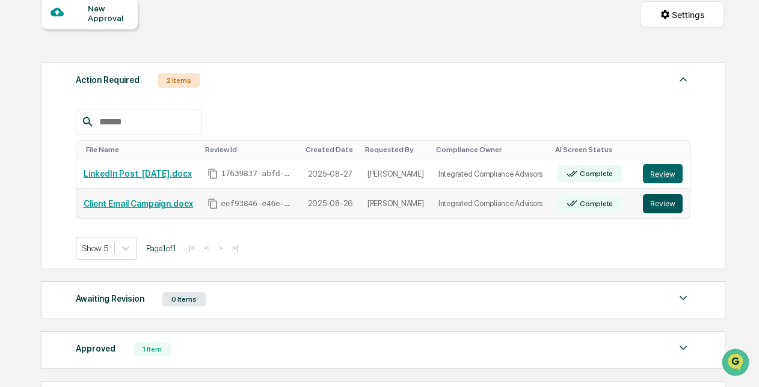
click at [662, 200] on button "Review" at bounding box center [663, 203] width 40 height 19
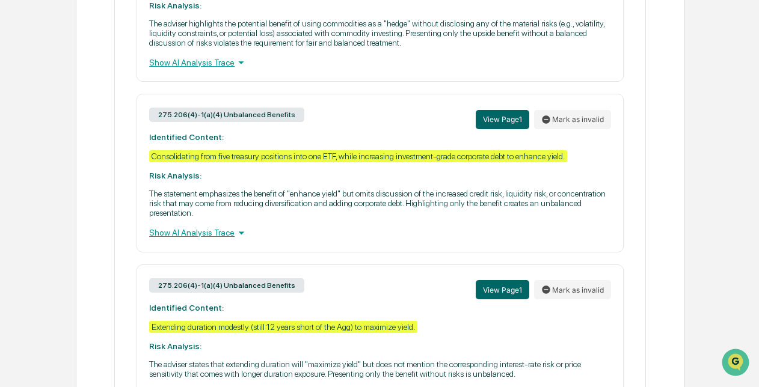
scroll to position [662, 0]
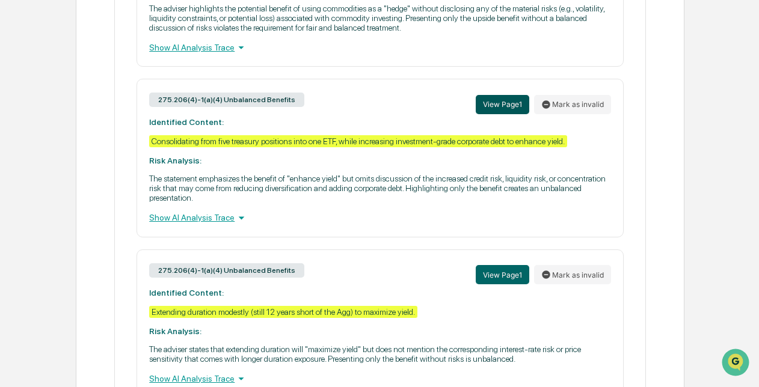
click at [495, 106] on button "View Page 1" at bounding box center [503, 104] width 54 height 19
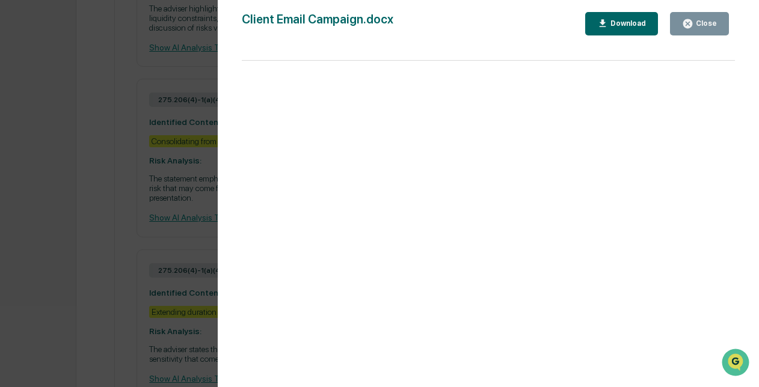
click at [716, 22] on div "Close" at bounding box center [705, 23] width 23 height 8
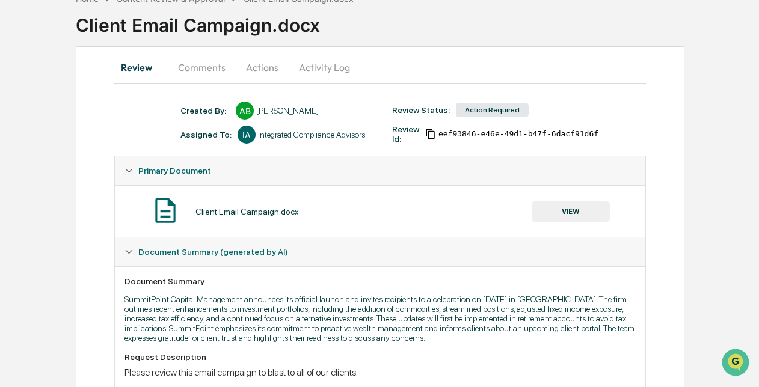
scroll to position [0, 0]
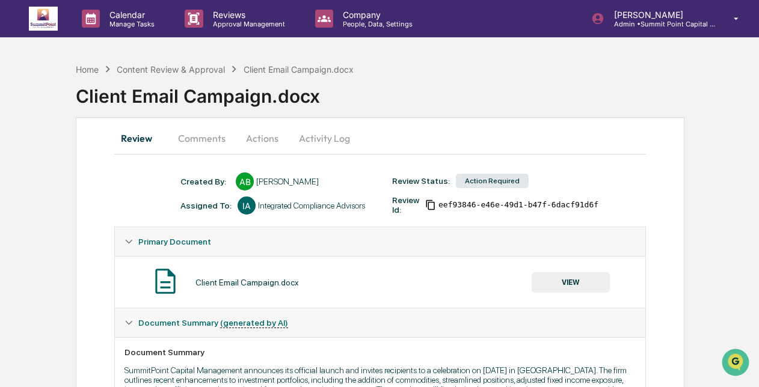
click at [214, 140] on button "Comments" at bounding box center [201, 138] width 67 height 29
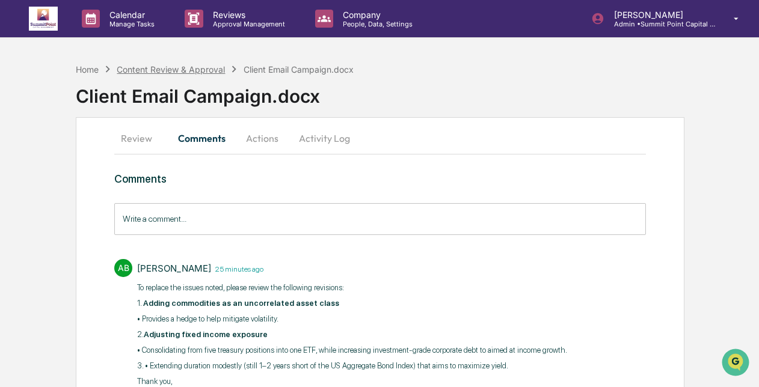
click at [136, 69] on div "Content Review & Approval" at bounding box center [171, 69] width 108 height 10
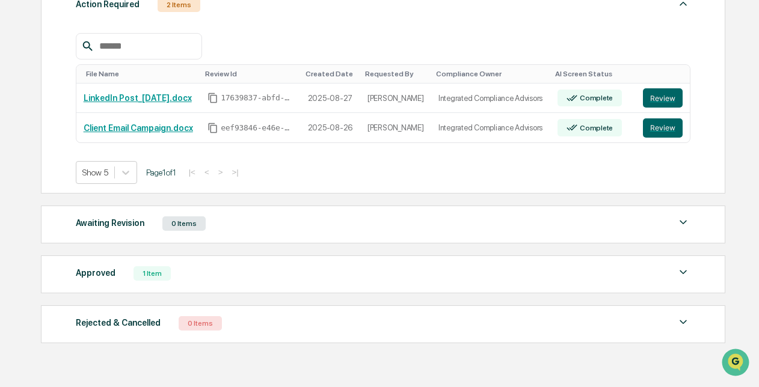
scroll to position [224, 0]
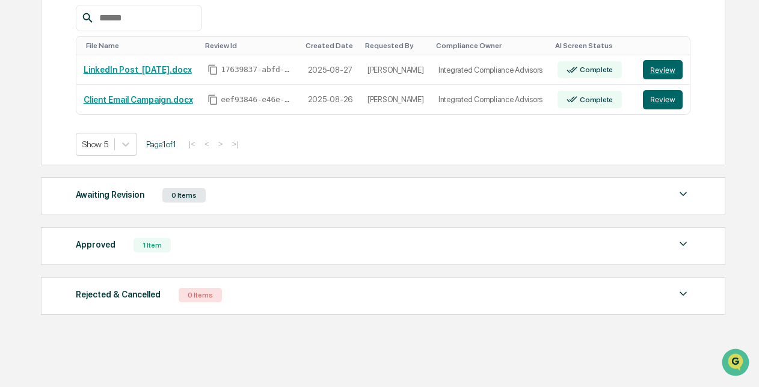
click at [473, 242] on div "Approved 1 Item" at bounding box center [383, 245] width 615 height 17
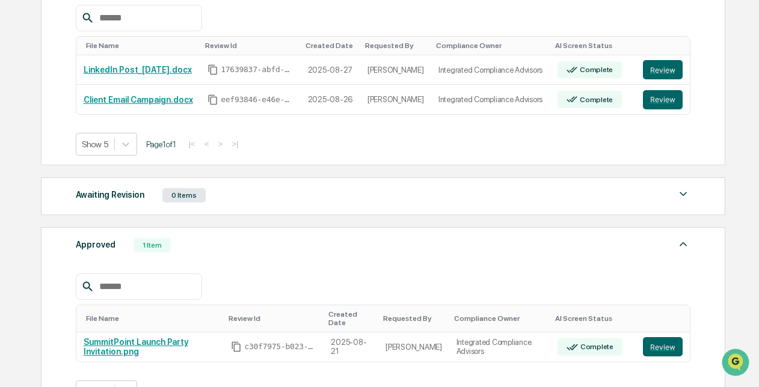
click at [473, 242] on div "Approved 1 Item" at bounding box center [383, 245] width 615 height 17
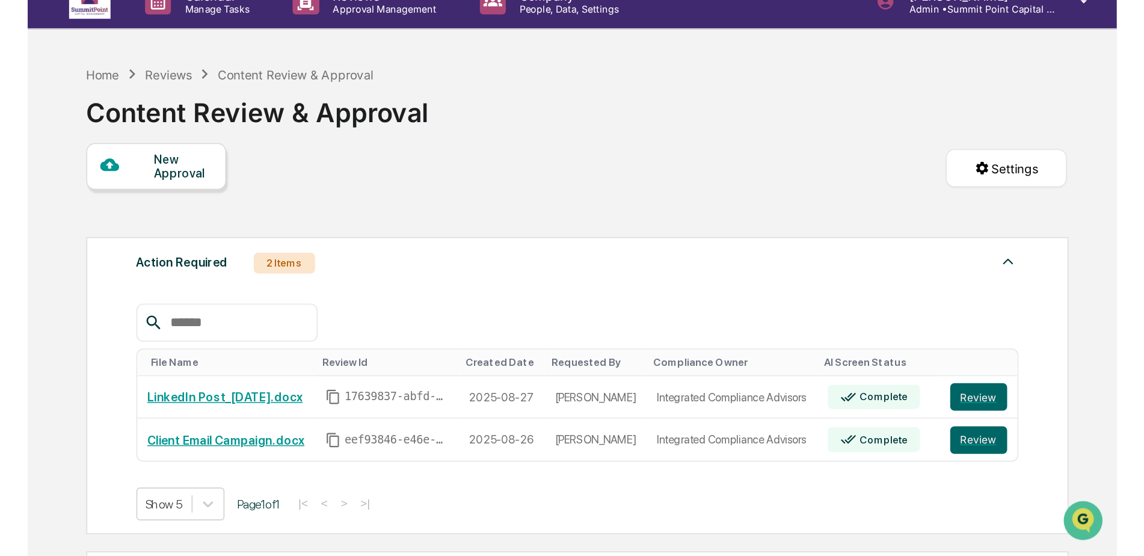
scroll to position [0, 0]
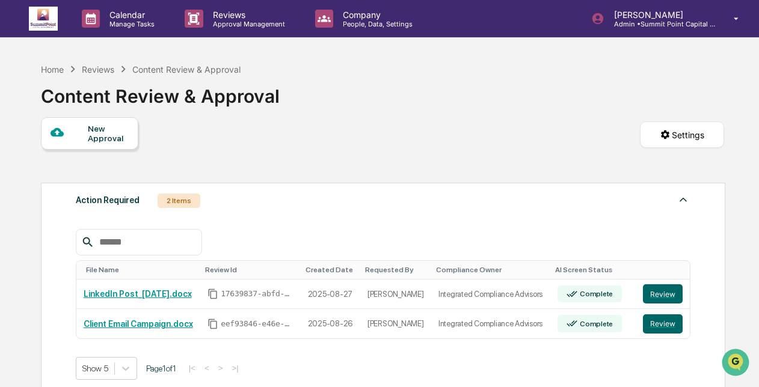
click at [392, 125] on div "New Approval Settings" at bounding box center [382, 147] width 683 height 60
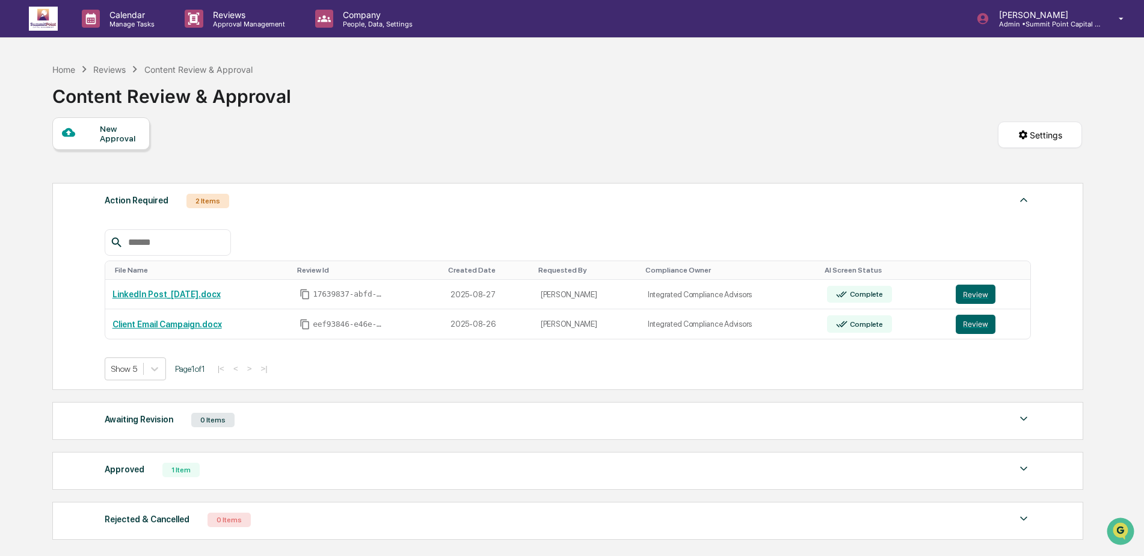
click at [475, 102] on div "Home Reviews Content Review & Approval Content Review & Approval" at bounding box center [567, 87] width 1030 height 60
